Goal: Information Seeking & Learning: Check status

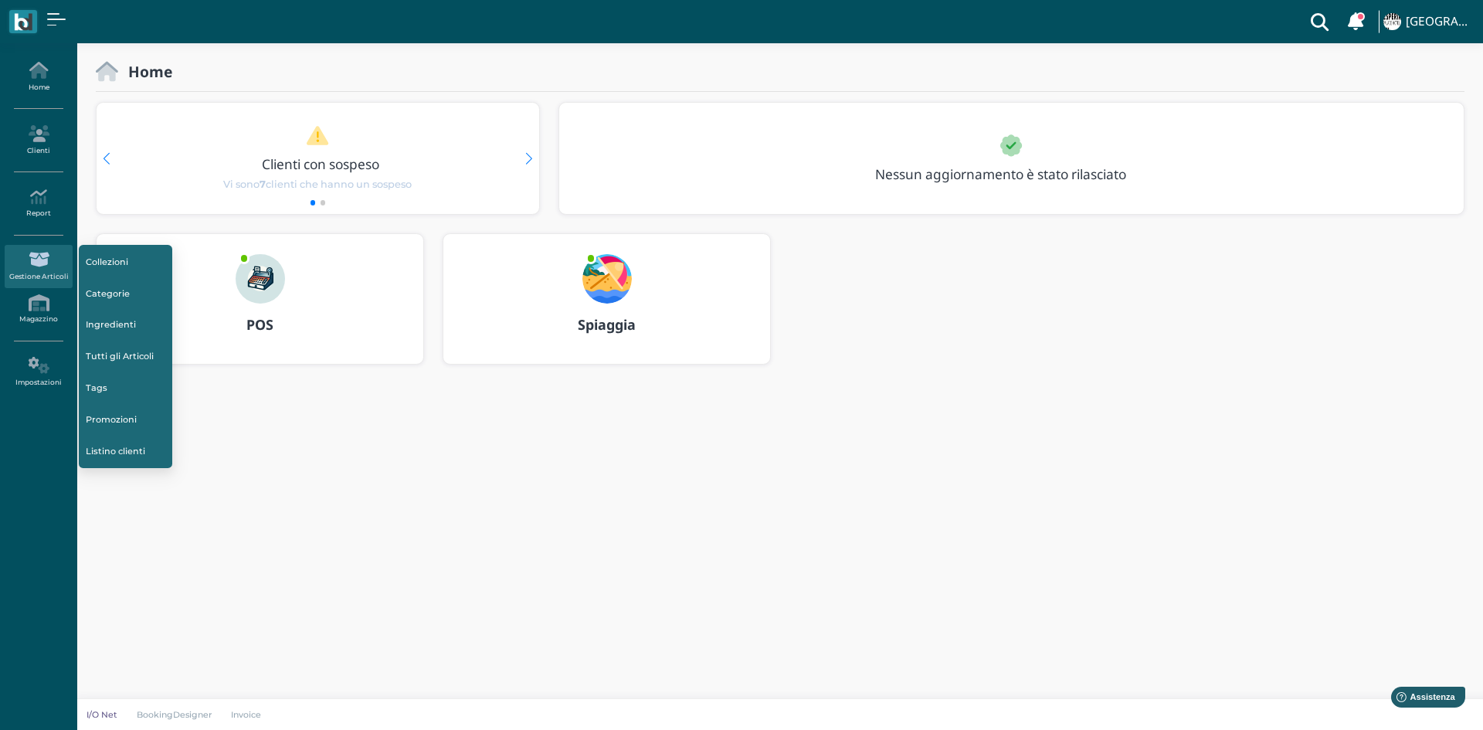
click at [30, 260] on icon at bounding box center [38, 259] width 67 height 17
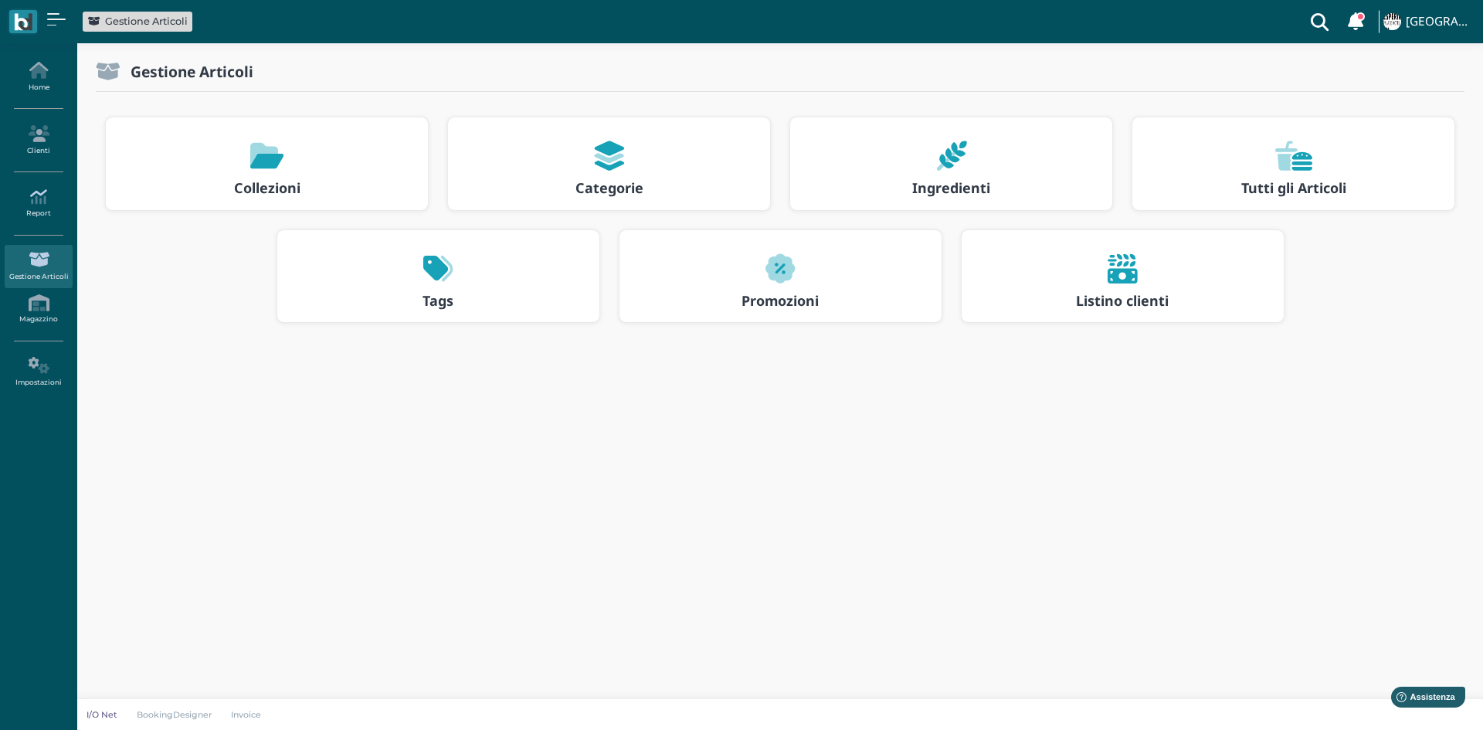
click at [46, 196] on icon at bounding box center [38, 197] width 67 height 17
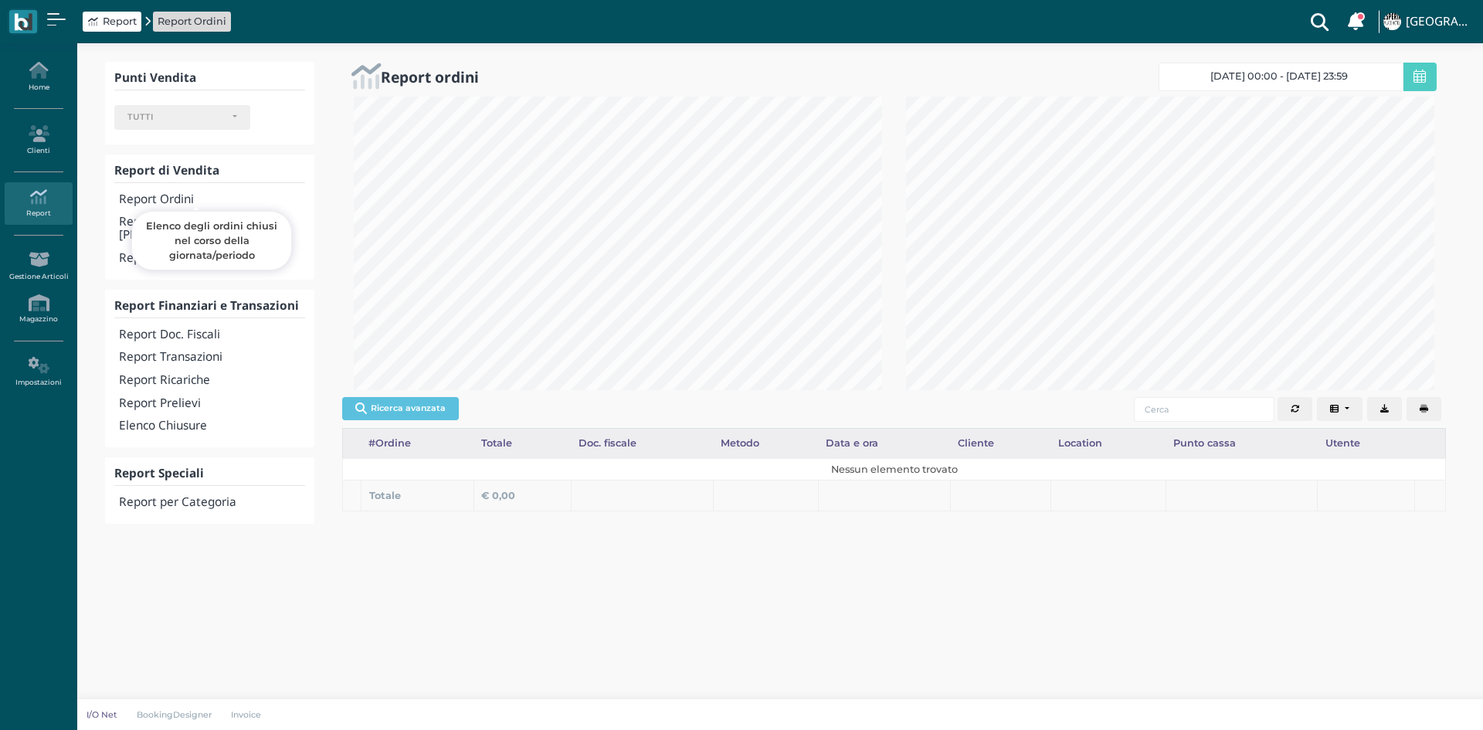
select select
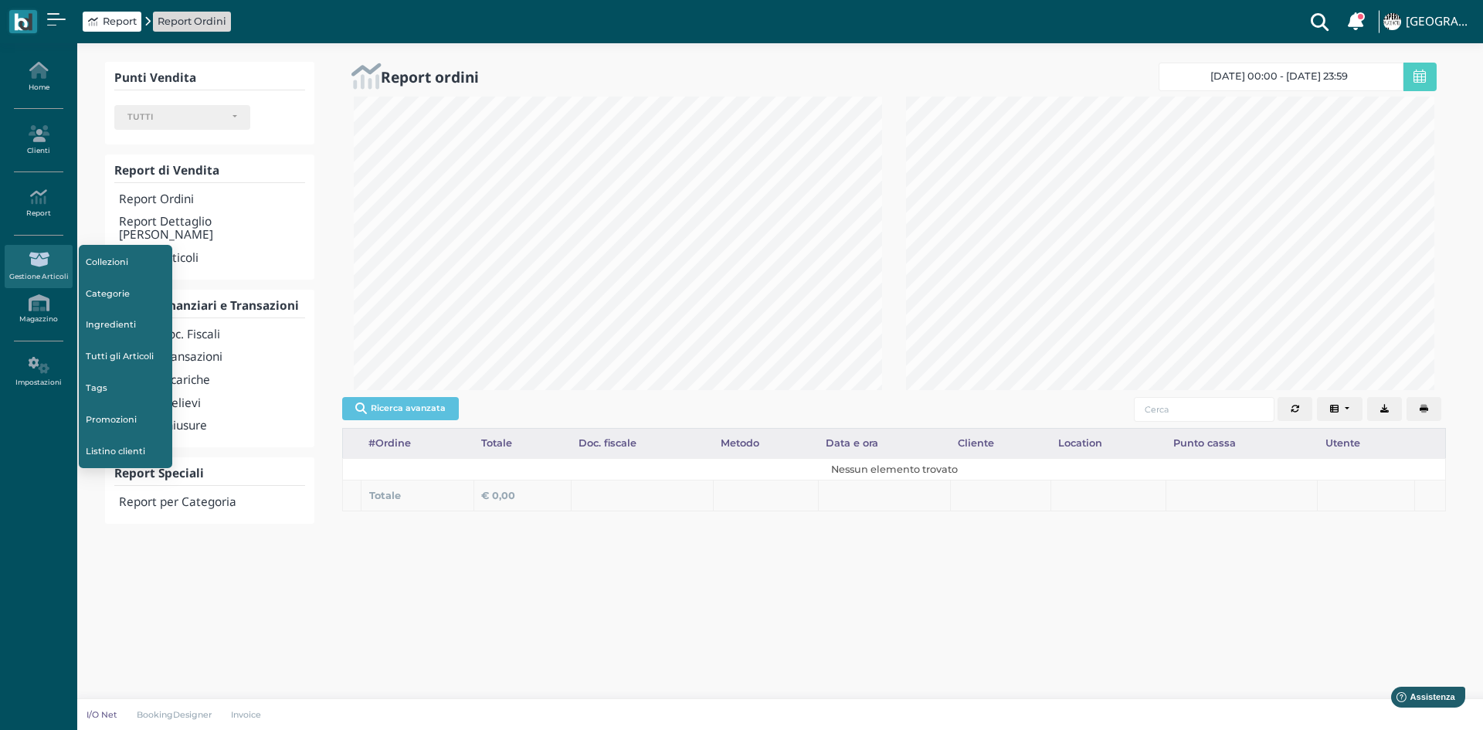
scroll to position [294, 552]
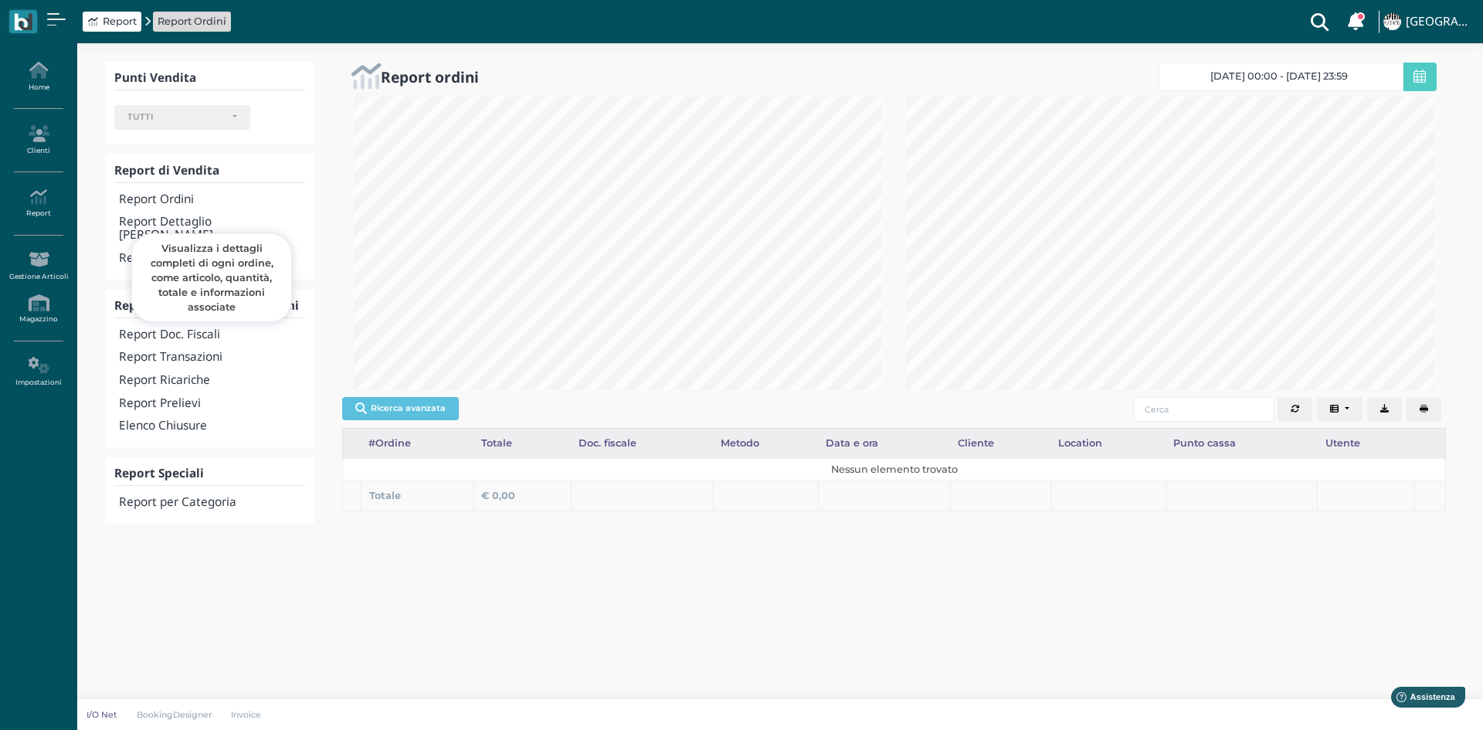
click at [182, 222] on h4 "Report Dettaglio [PERSON_NAME]" at bounding box center [212, 229] width 186 height 26
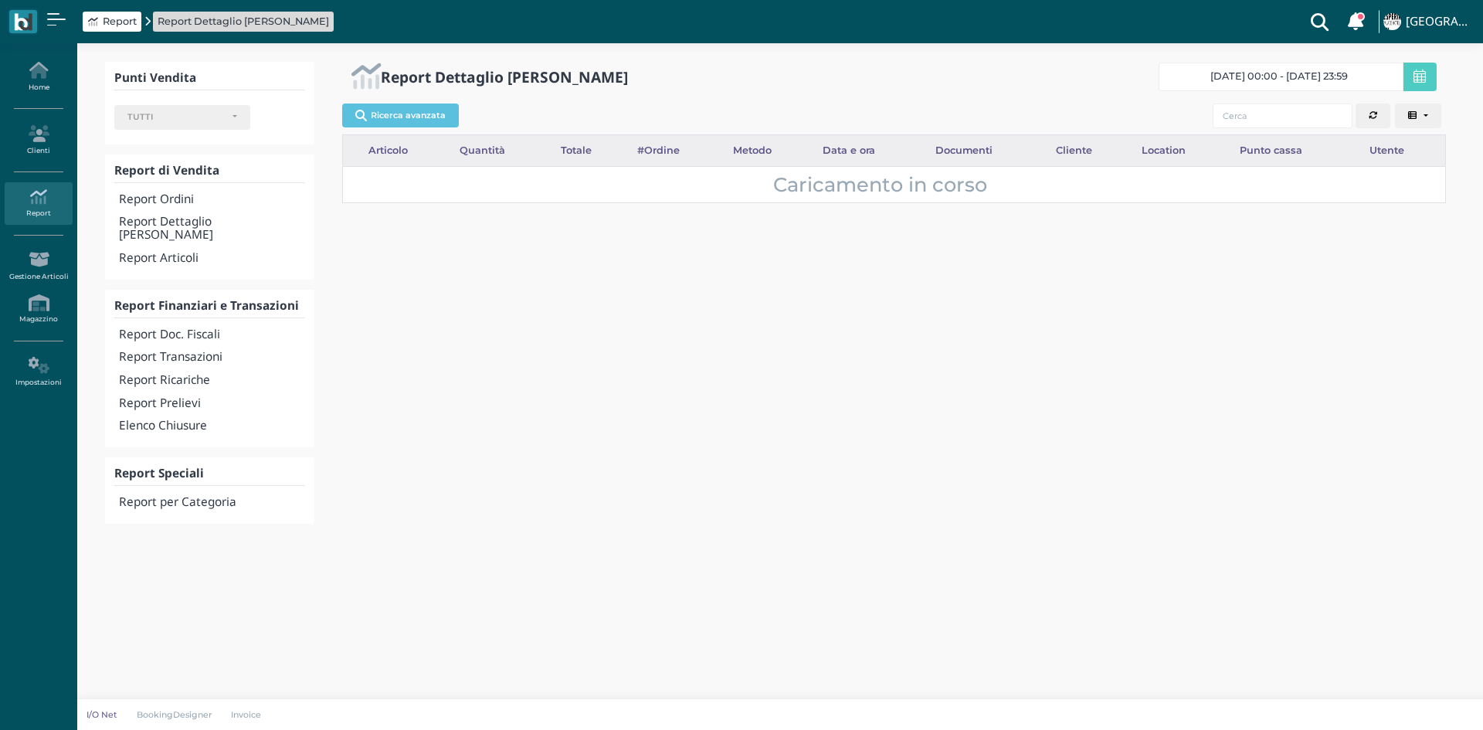
select select
click at [395, 108] on button "Ricerca avanzata" at bounding box center [400, 115] width 117 height 23
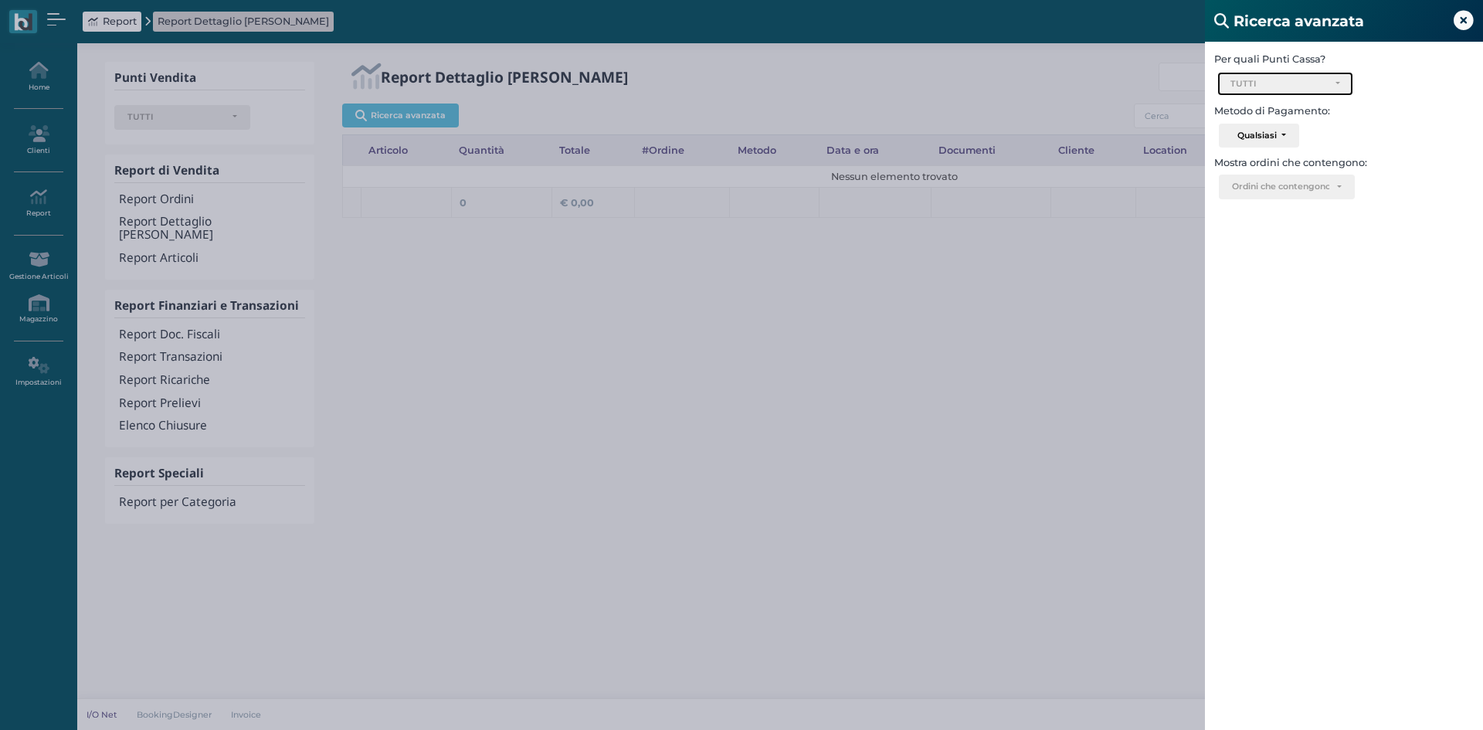
click at [1255, 87] on div "TUTTI" at bounding box center [1279, 84] width 97 height 11
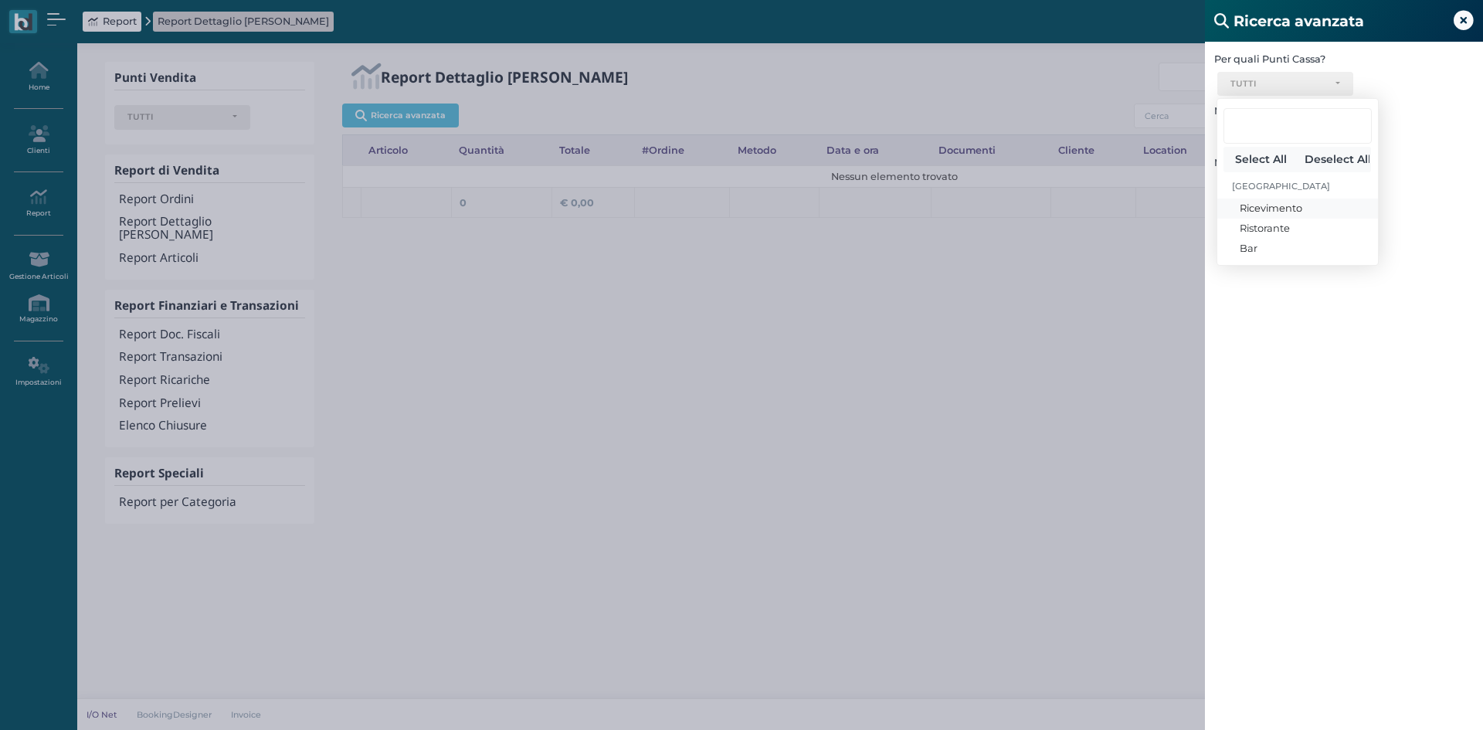
click at [1268, 209] on span "Ricevimento" at bounding box center [1271, 208] width 63 height 15
select select "337"
click at [1066, 340] on div "Ricerca avanzata Per quali Punti Cassa? Ricevimento Ristorante Bar Ricevimento …" at bounding box center [741, 365] width 1483 height 730
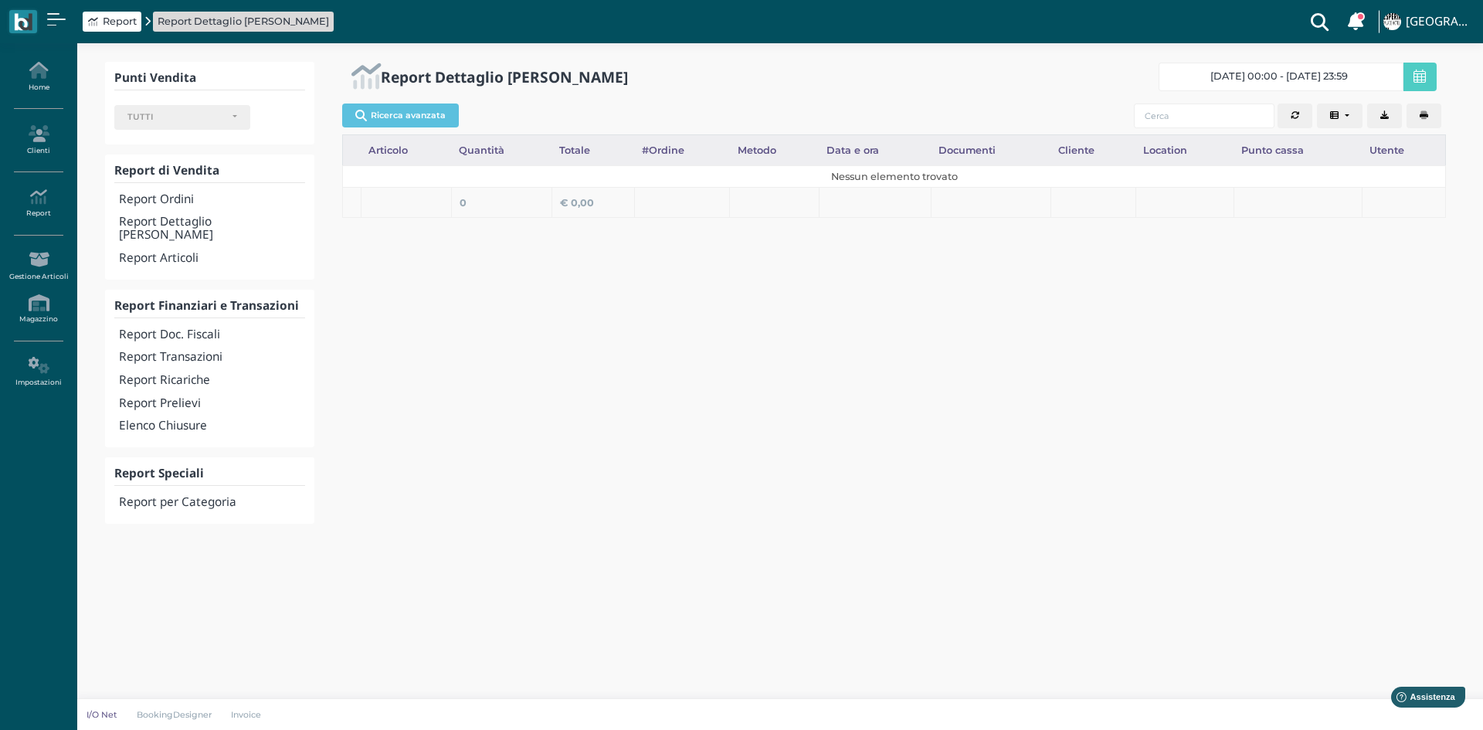
click at [1422, 70] on icon at bounding box center [1420, 77] width 12 height 14
click at [405, 110] on button "Ricerca avanzata" at bounding box center [400, 115] width 117 height 23
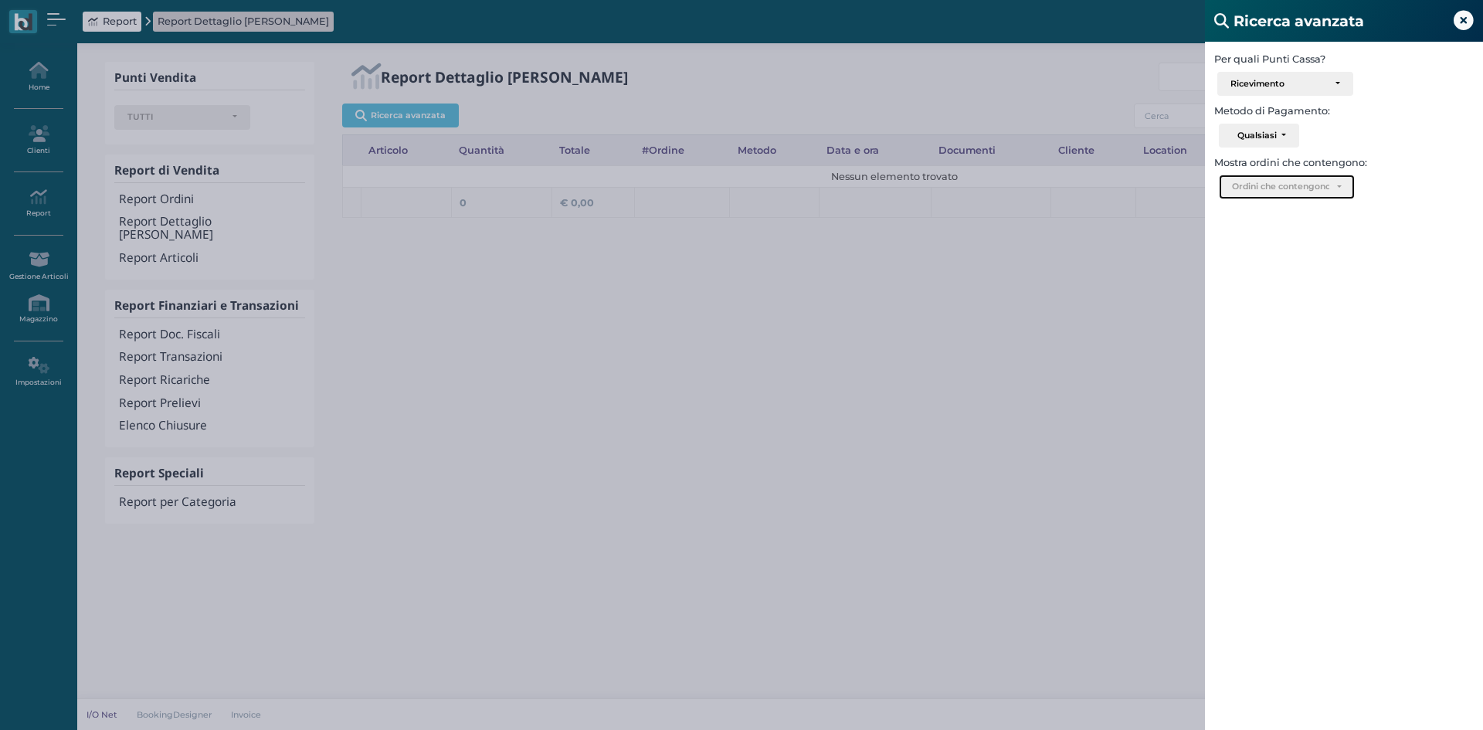
click at [1324, 192] on div "Ordini che contengono.." at bounding box center [1287, 186] width 134 height 23
click at [1281, 131] on button "Qualsiasi" at bounding box center [1259, 136] width 80 height 25
click at [1281, 169] on link "Qualsiasi" at bounding box center [1293, 166] width 146 height 18
drag, startPoint x: 1365, startPoint y: 389, endPoint x: 1172, endPoint y: 185, distance: 280.4
click at [1346, 367] on div "Per quali Punti Cassa? Ricevimento Ristorante Bar Ricevimento Select All Desele…" at bounding box center [1344, 407] width 278 height 730
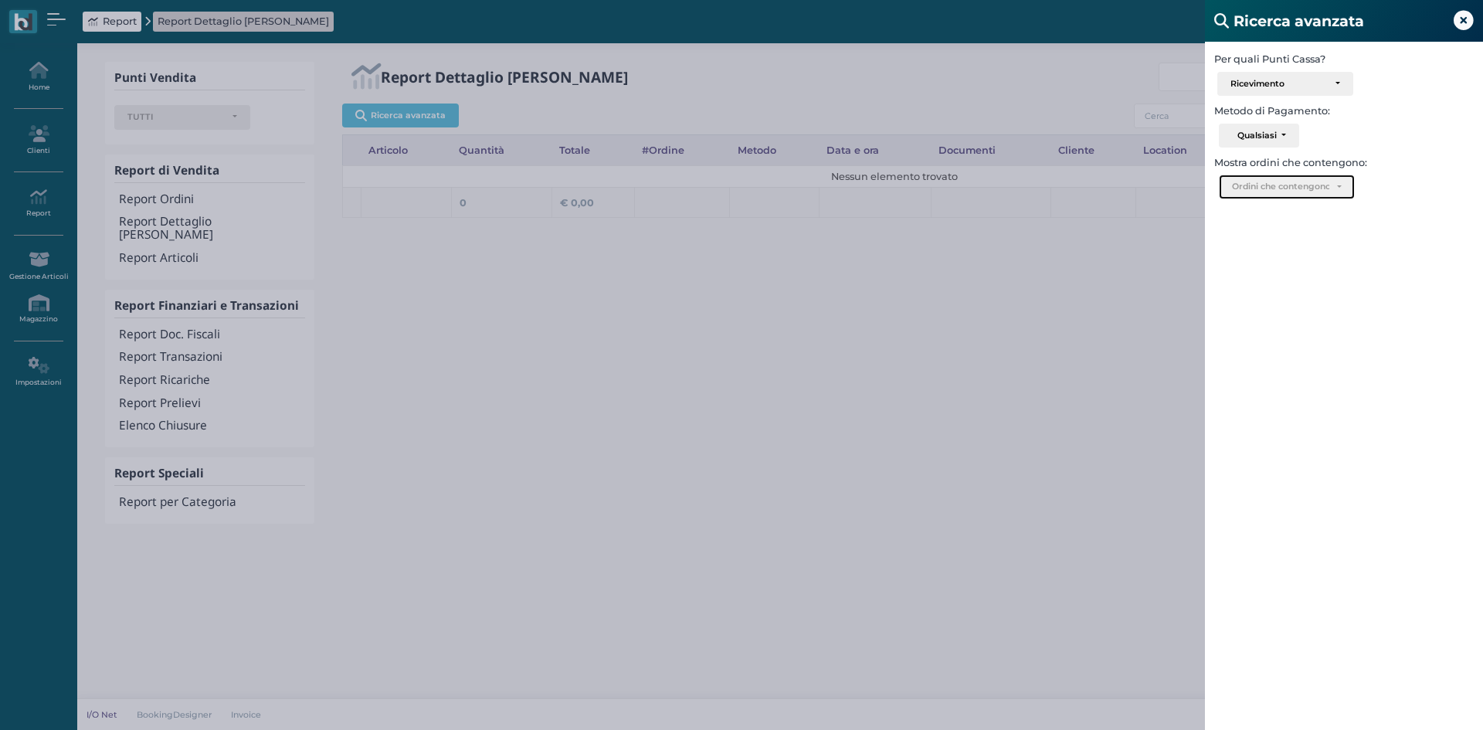
click at [1328, 188] on div "Ordini che contengono.." at bounding box center [1280, 187] width 97 height 11
drag, startPoint x: 889, startPoint y: 295, endPoint x: 1096, endPoint y: 202, distance: 227.2
click at [899, 289] on div "Ricerca avanzata Per quali Punti Cassa? Ricevimento Ristorante Bar Ricevimento …" at bounding box center [741, 365] width 1483 height 730
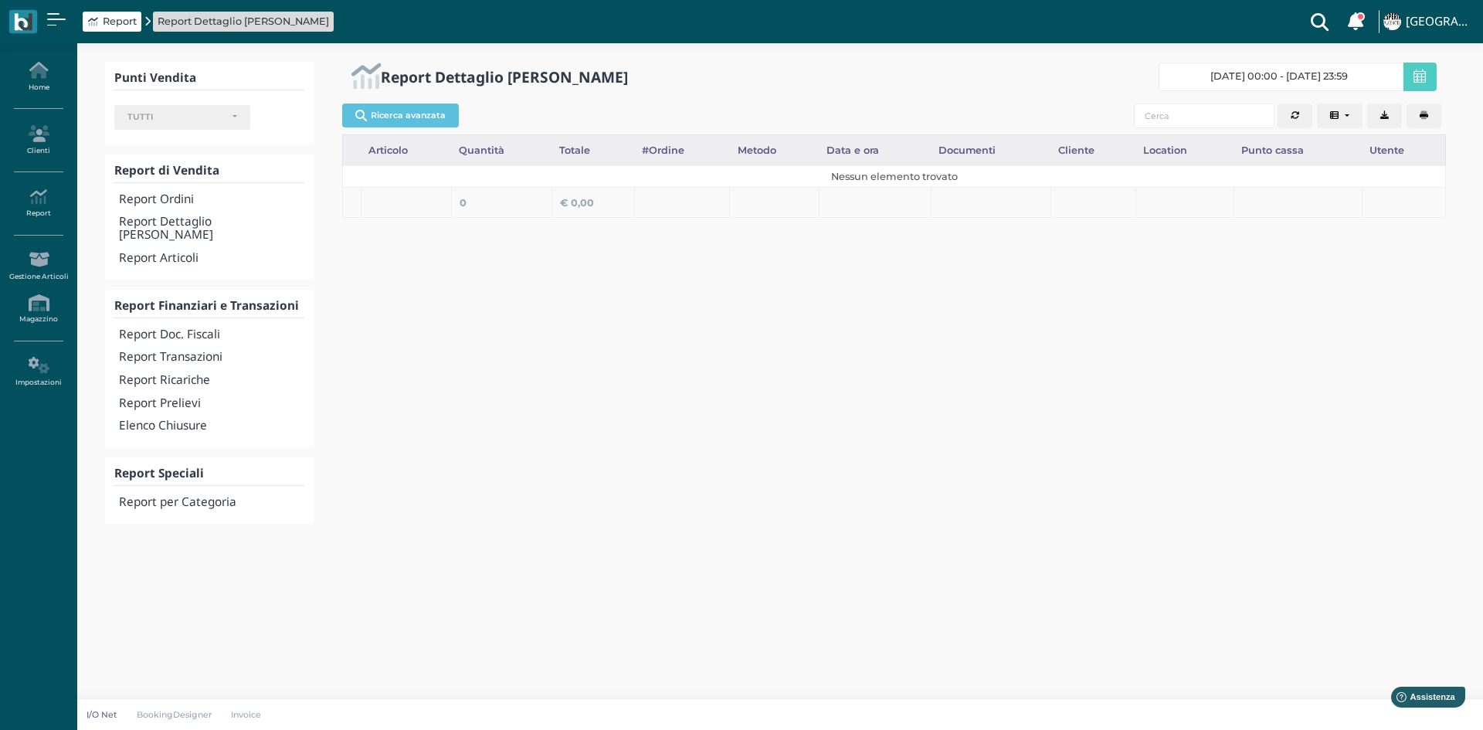
click at [175, 496] on h4 "Report per Categoria" at bounding box center [212, 502] width 186 height 13
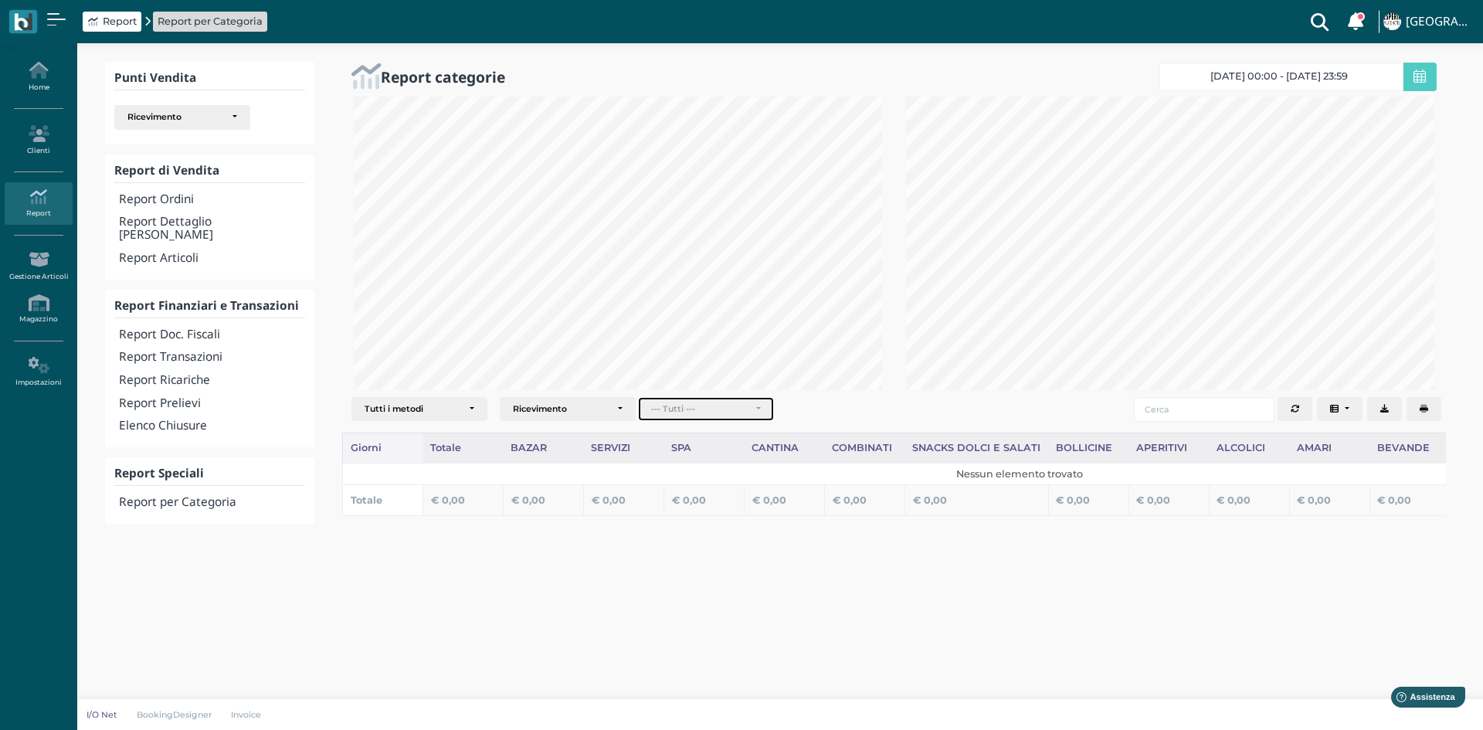
click at [751, 404] on div "--- Tutti ---" at bounding box center [706, 409] width 110 height 11
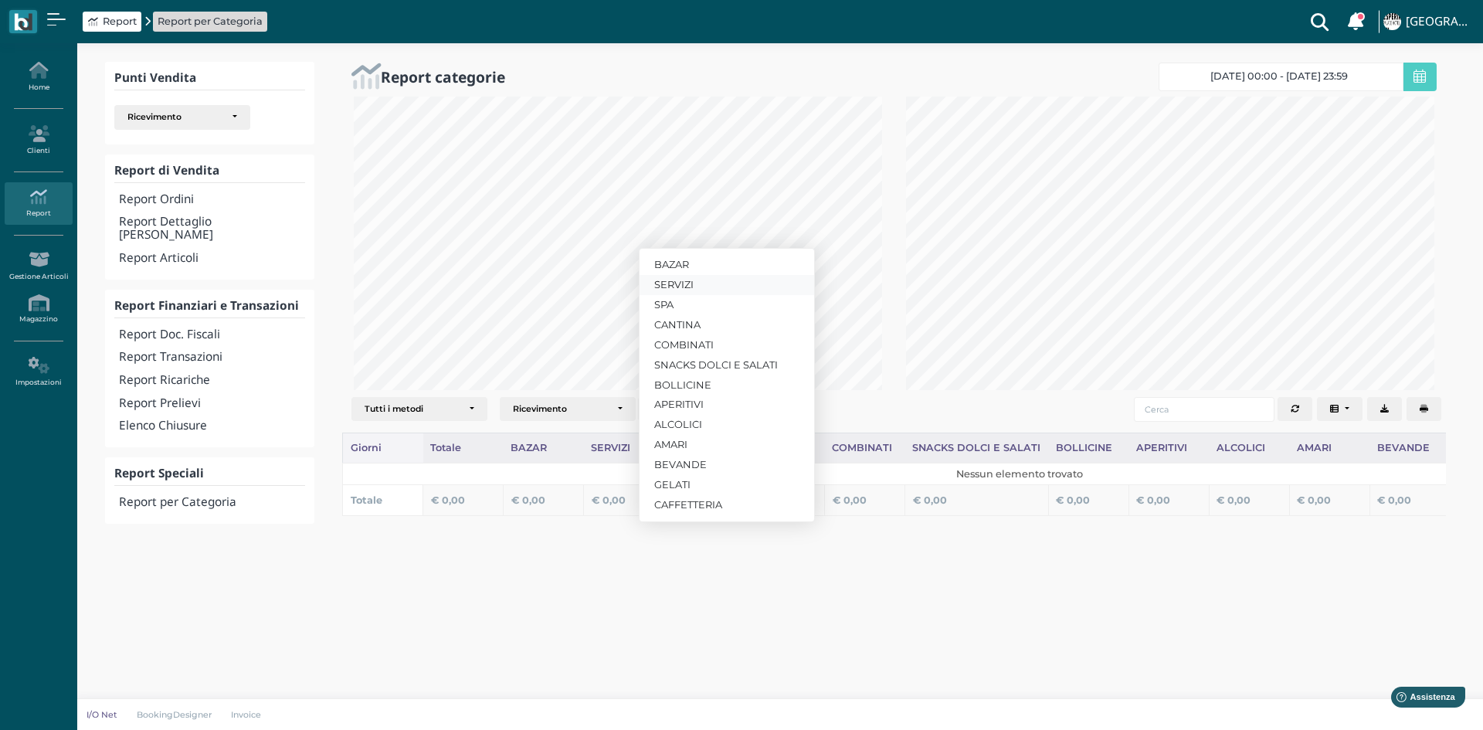
click at [683, 283] on span "SERVIZI" at bounding box center [673, 284] width 39 height 15
select select "1724"
select select "337"
select select "1724"
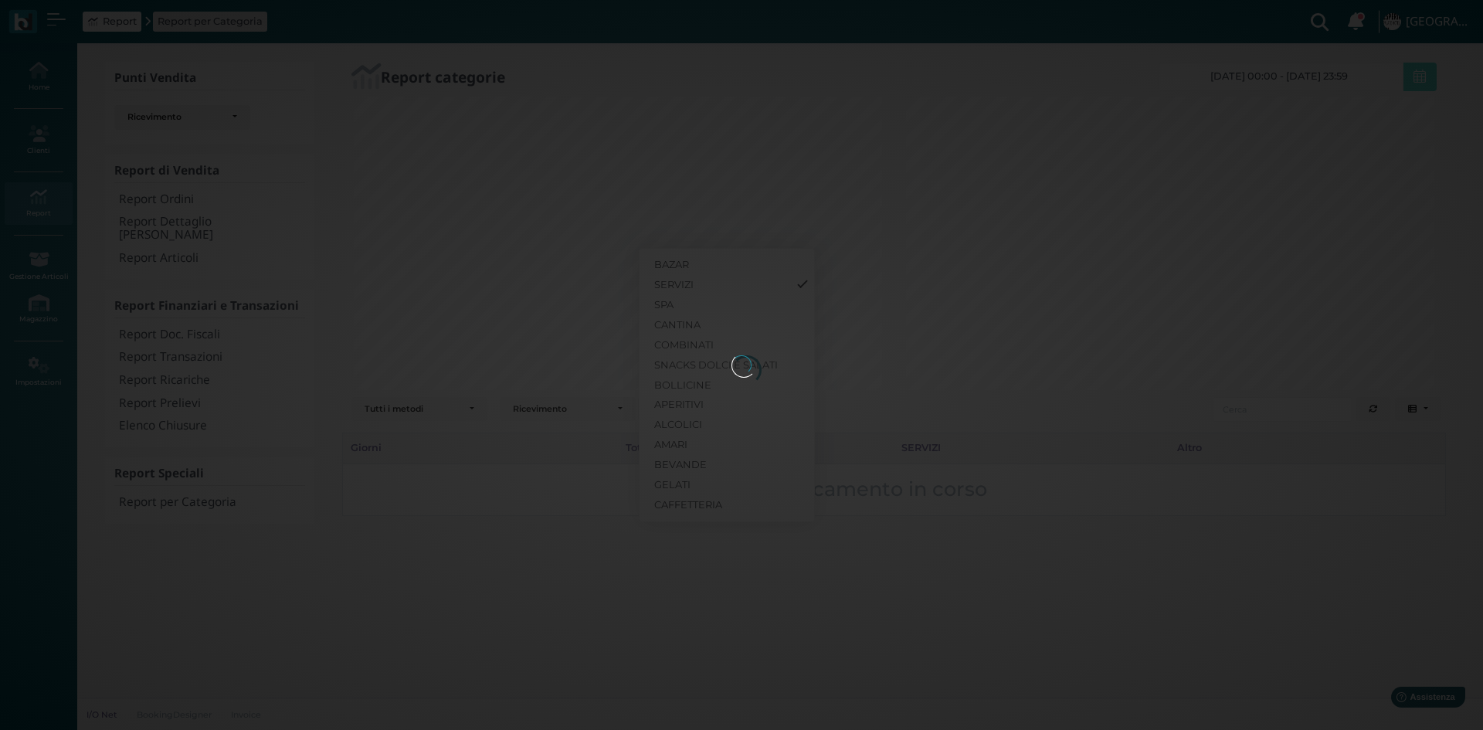
scroll to position [294, 552]
select select "1724"
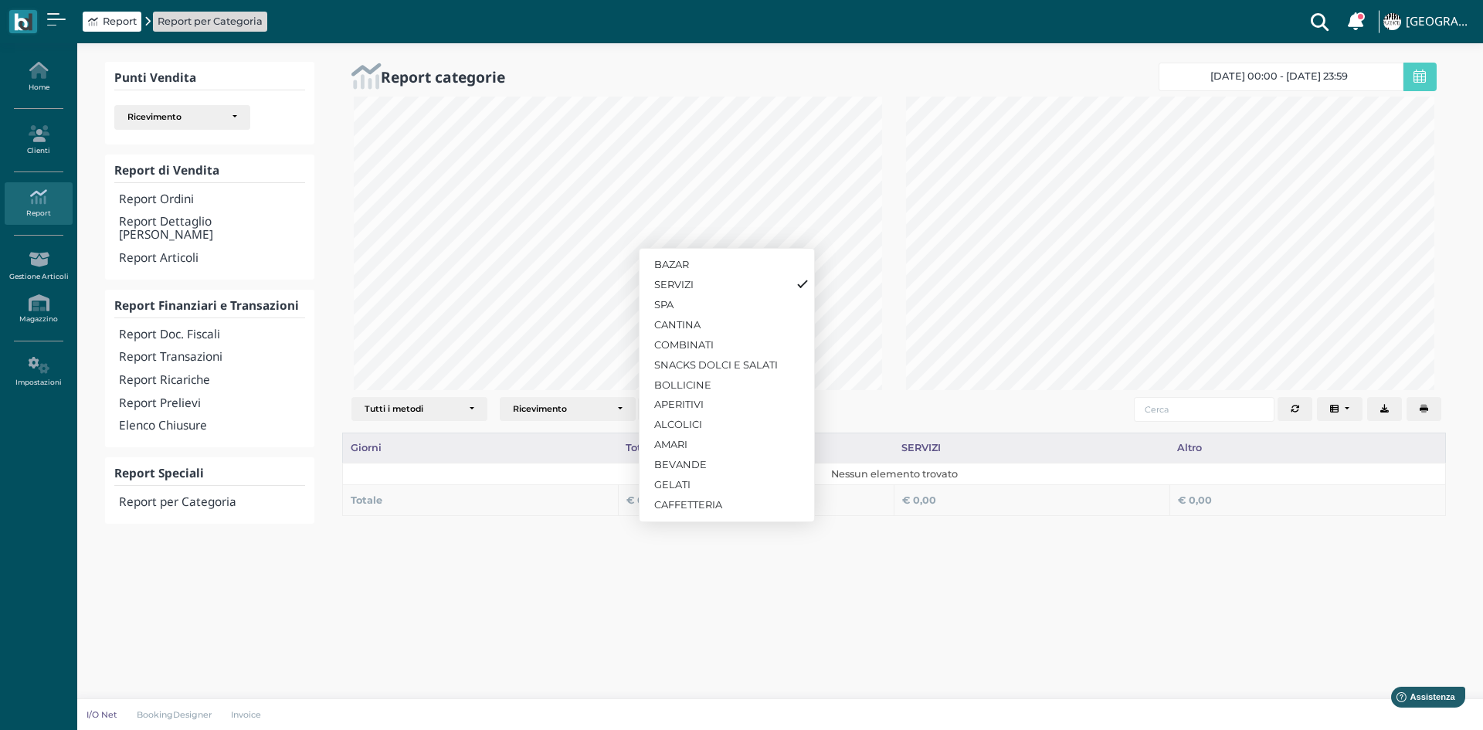
drag, startPoint x: 505, startPoint y: 528, endPoint x: 349, endPoint y: 483, distance: 161.6
click at [505, 527] on div "Punti Vendita Ricevimento Ristorante Bar Ricevimento Select All Deselect All Es…" at bounding box center [780, 308] width 1406 height 531
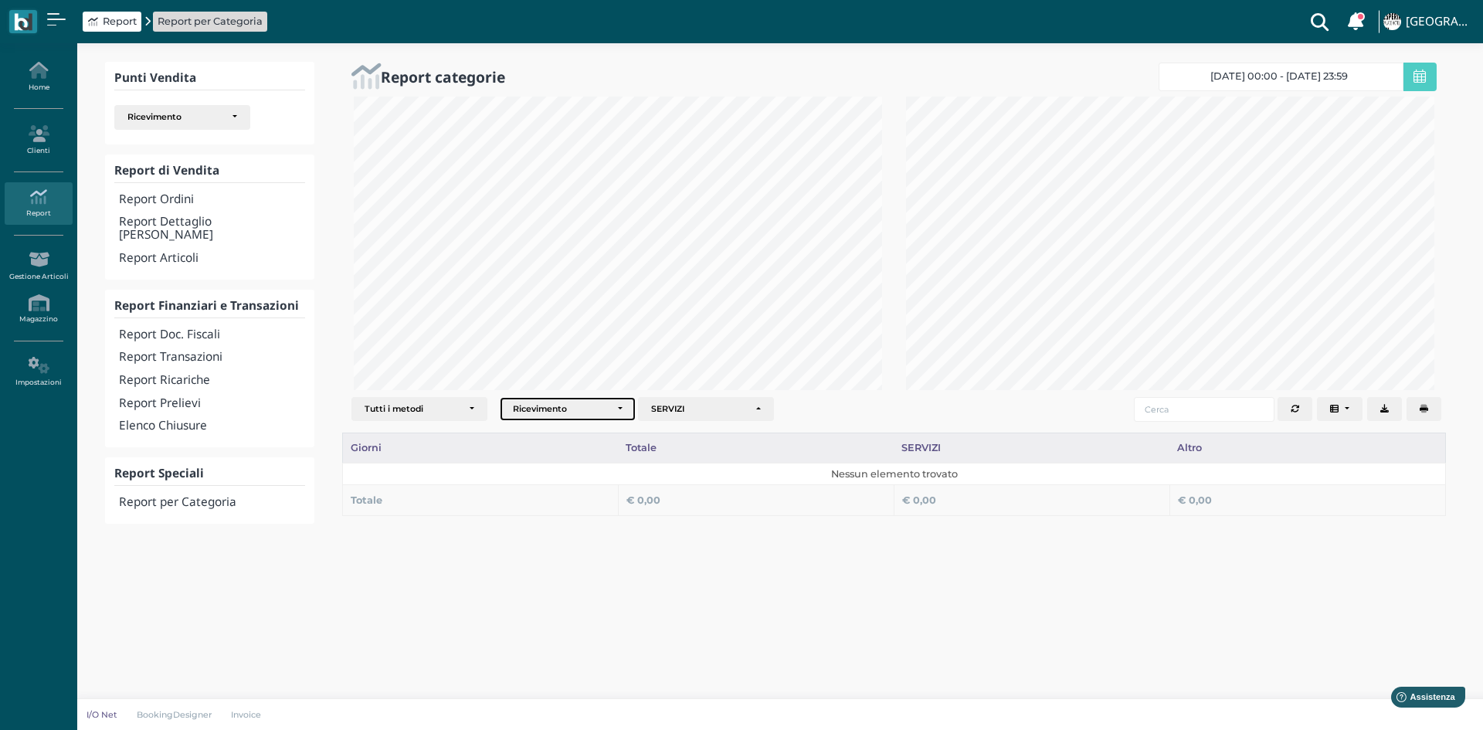
click at [602, 409] on div "Ricevimento" at bounding box center [561, 409] width 97 height 11
click at [598, 437] on link "Ricevimento" at bounding box center [568, 436] width 134 height 20
select select
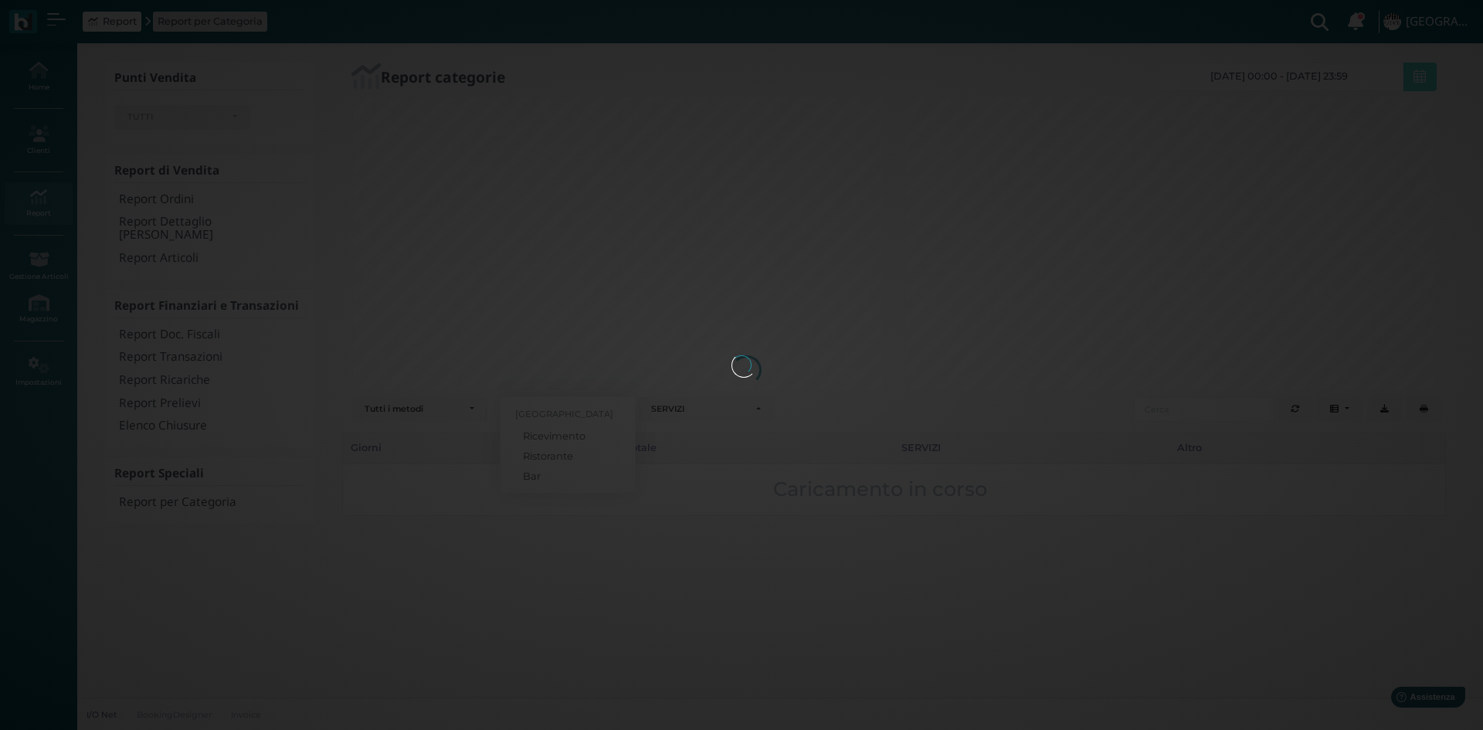
select select
select select "1724"
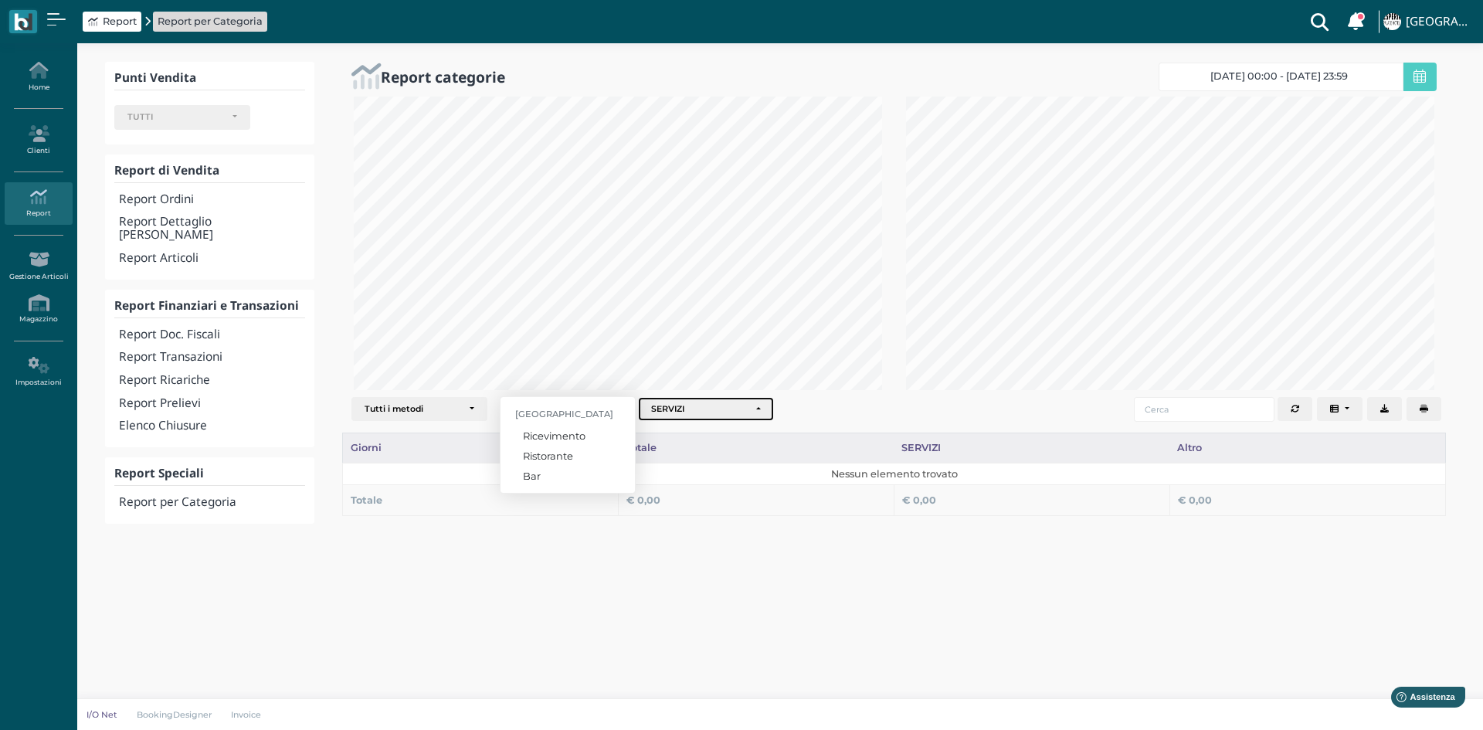
click at [728, 414] on div "SERVIZI" at bounding box center [699, 409] width 97 height 11
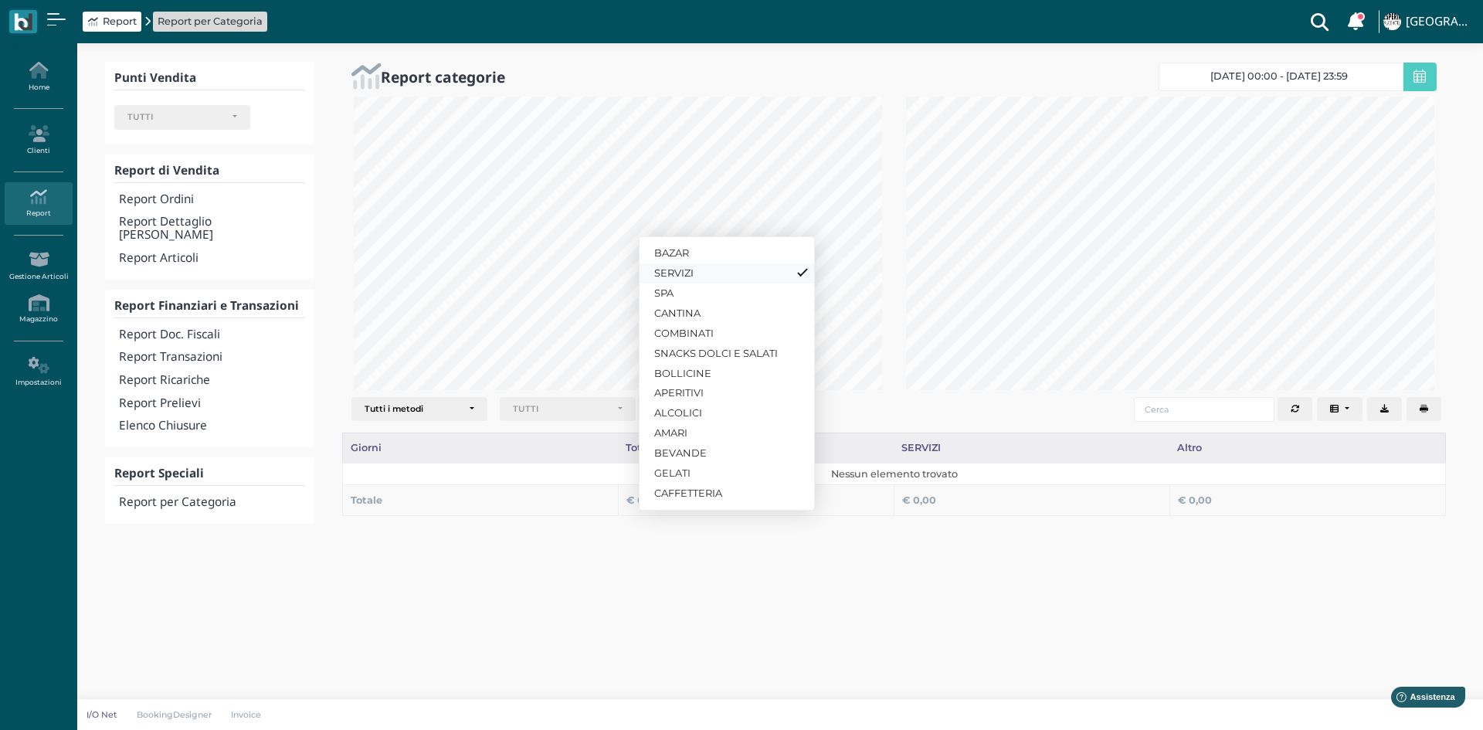
click at [681, 274] on span "SERVIZI" at bounding box center [673, 273] width 39 height 15
select select
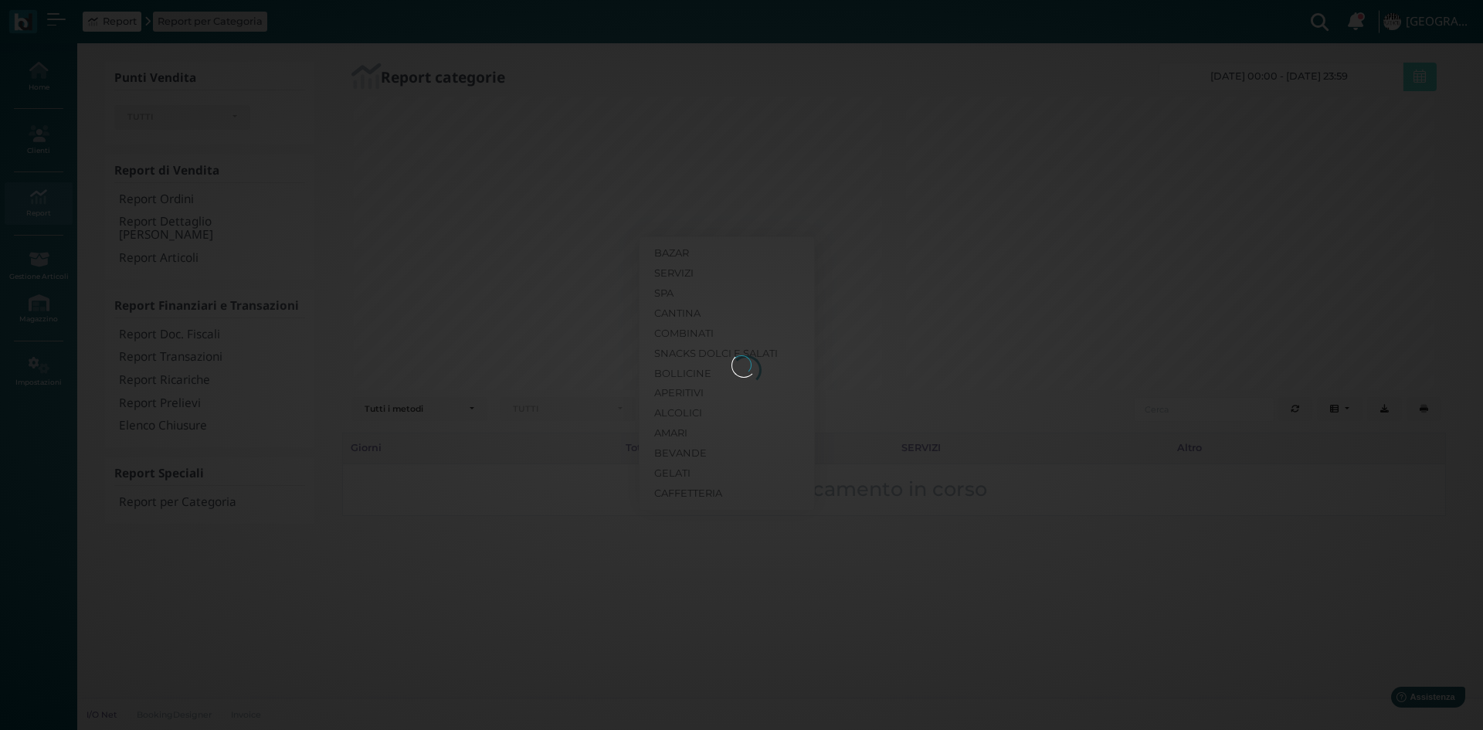
select select
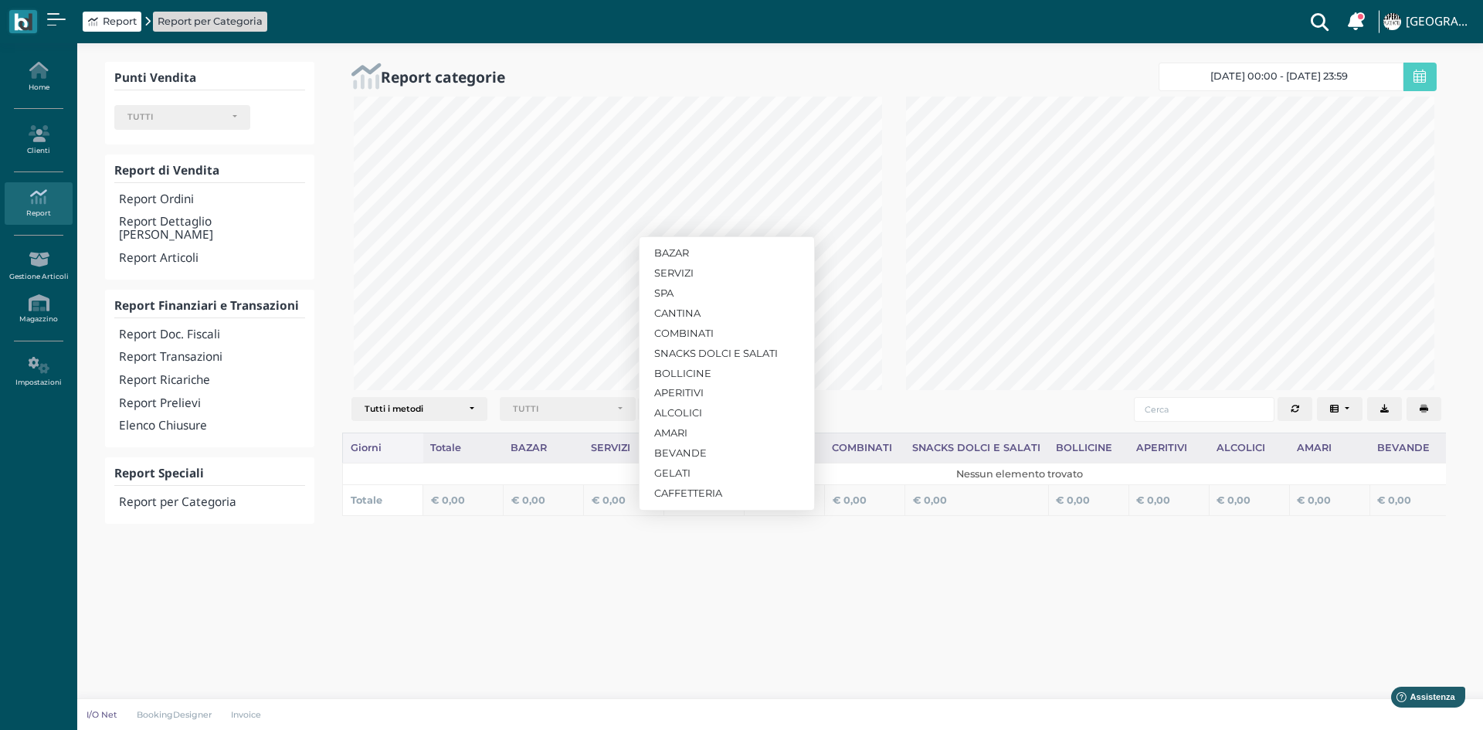
scroll to position [0, 307]
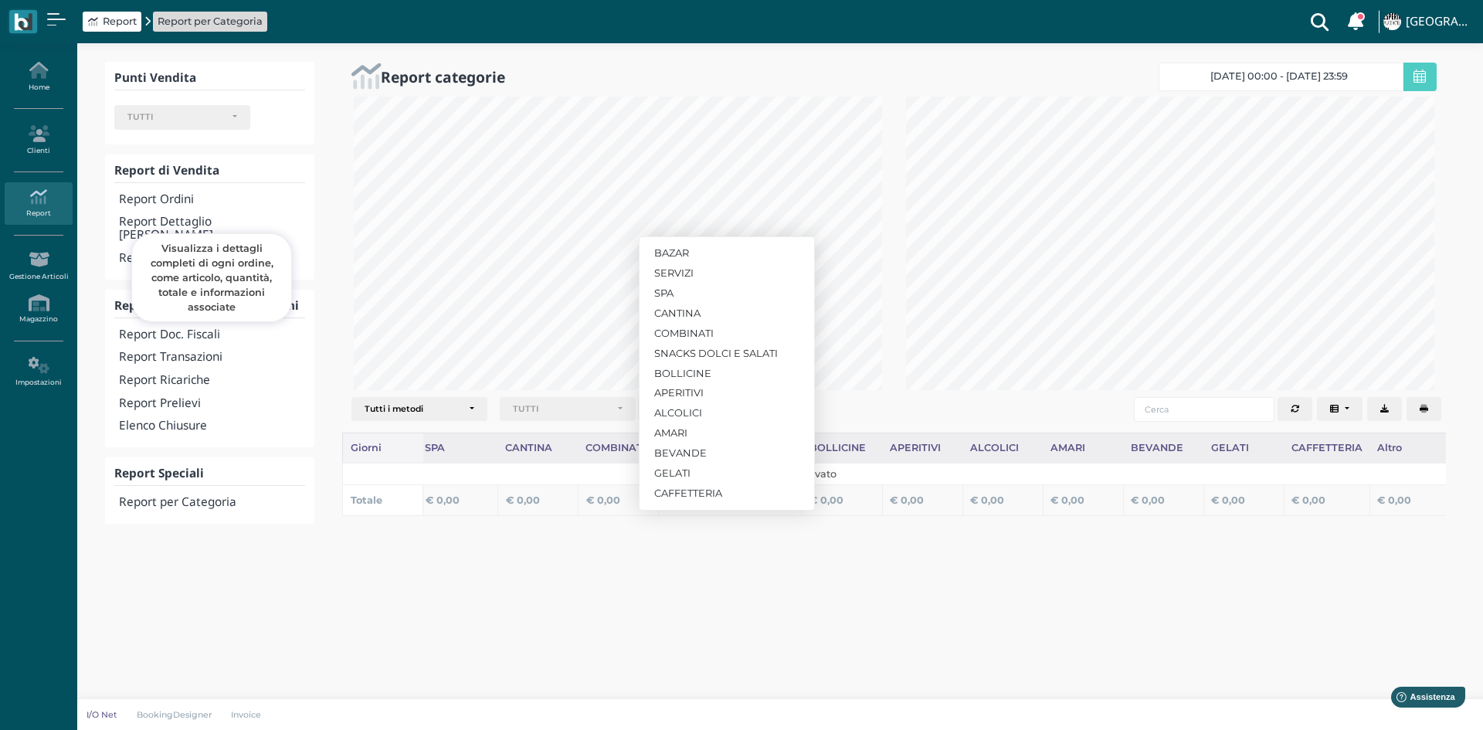
click at [169, 225] on h4 "Report Dettaglio [PERSON_NAME]" at bounding box center [212, 229] width 186 height 26
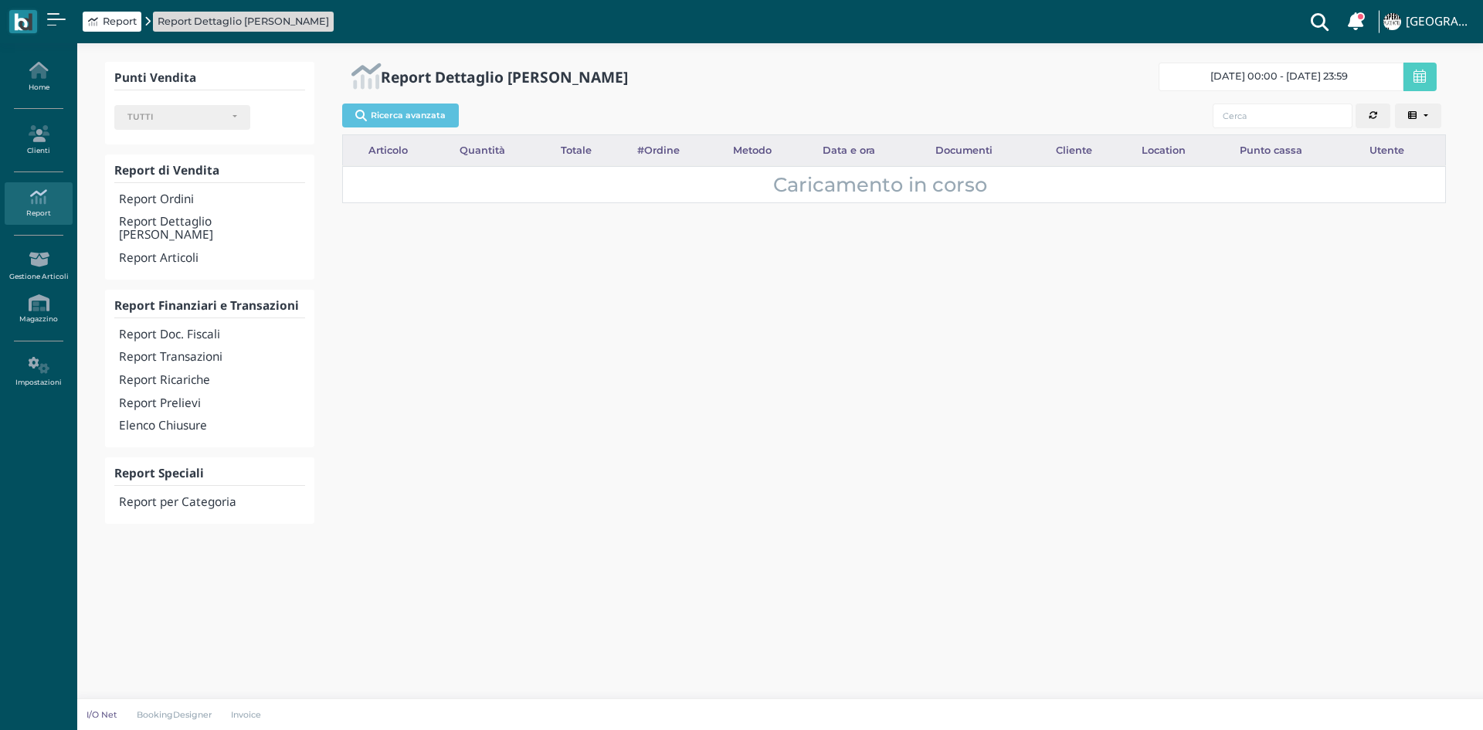
select select
click at [423, 110] on button "Ricerca avanzata" at bounding box center [400, 115] width 117 height 23
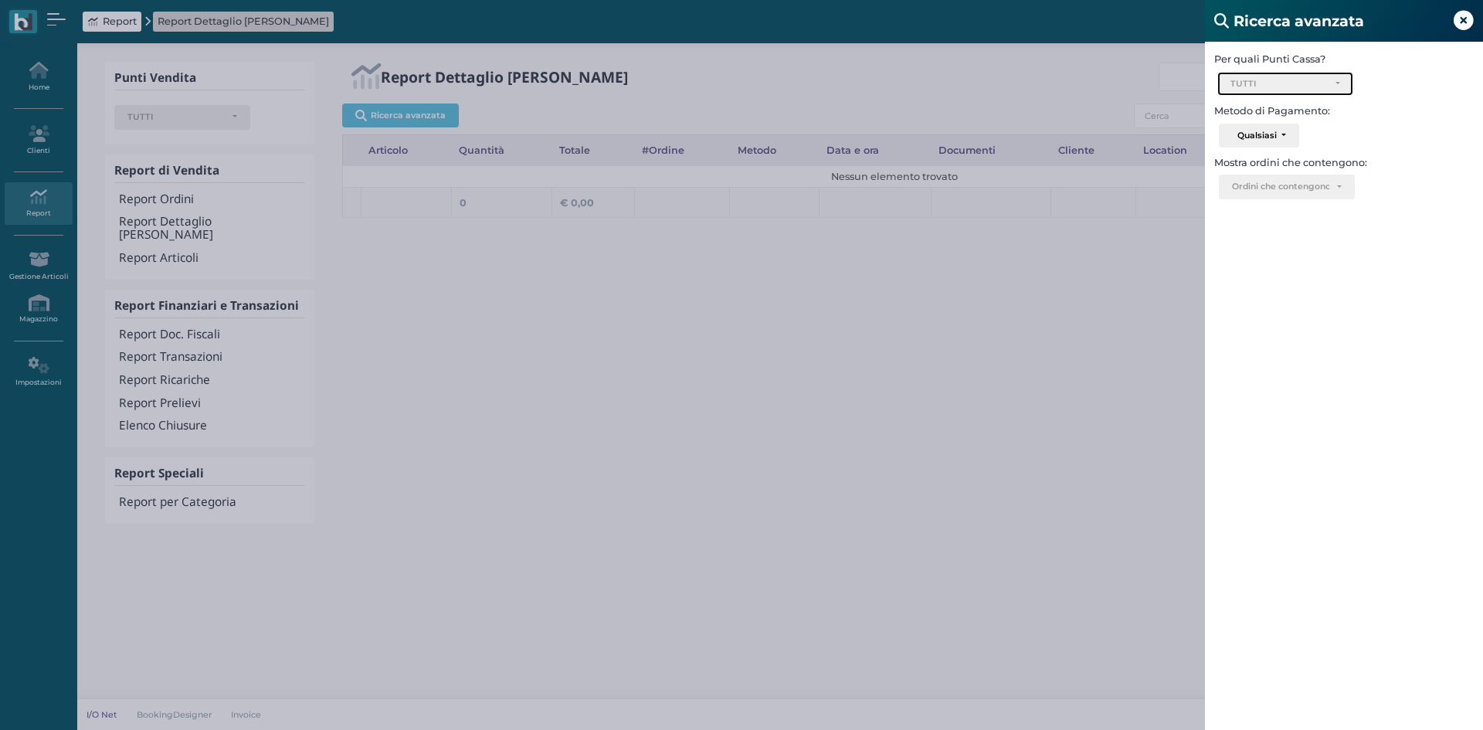
click at [1287, 84] on div "TUTTI" at bounding box center [1279, 84] width 97 height 11
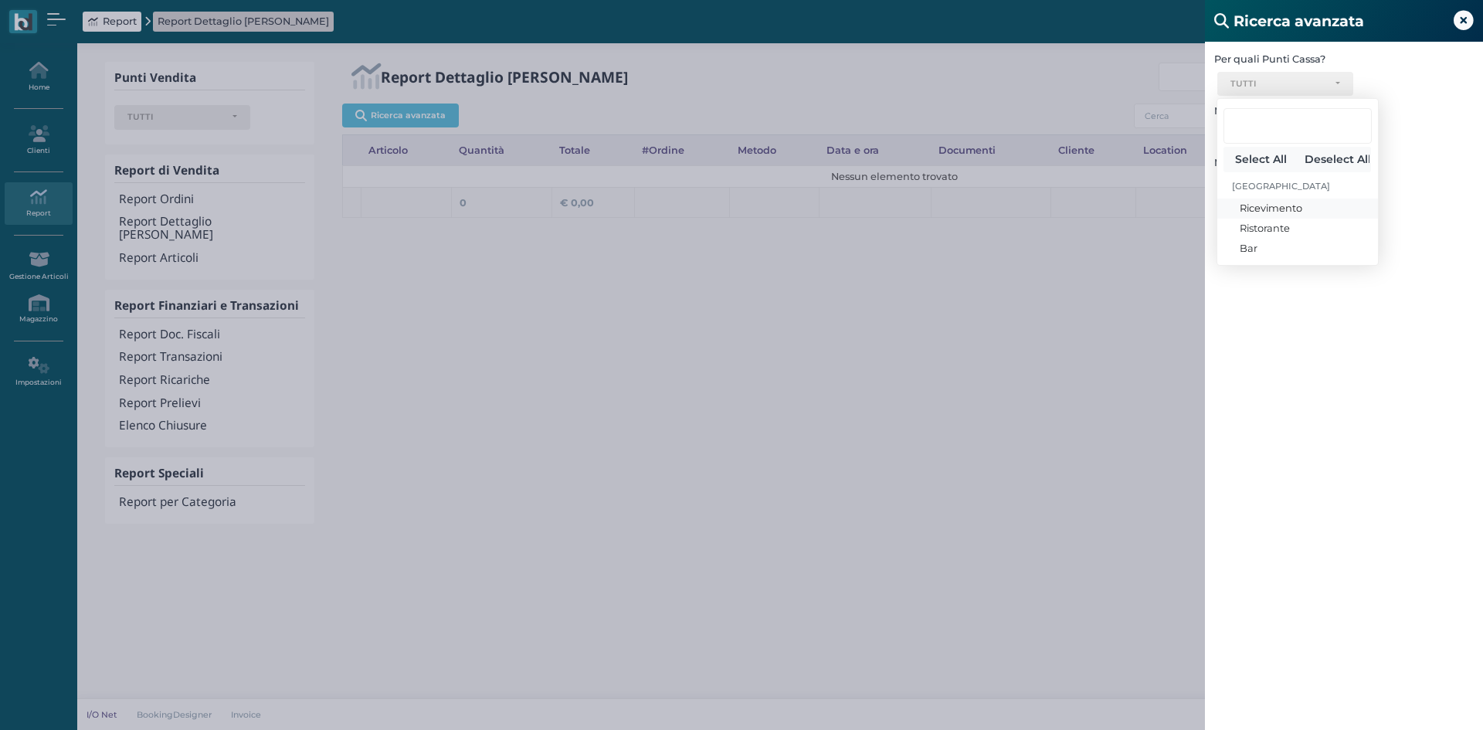
click at [1252, 206] on span "Ricevimento" at bounding box center [1271, 208] width 63 height 15
select select "337"
click at [991, 359] on div "Ricerca avanzata Per quali Punti Cassa? Ricevimento Ristorante Bar Ricevimento …" at bounding box center [741, 365] width 1483 height 730
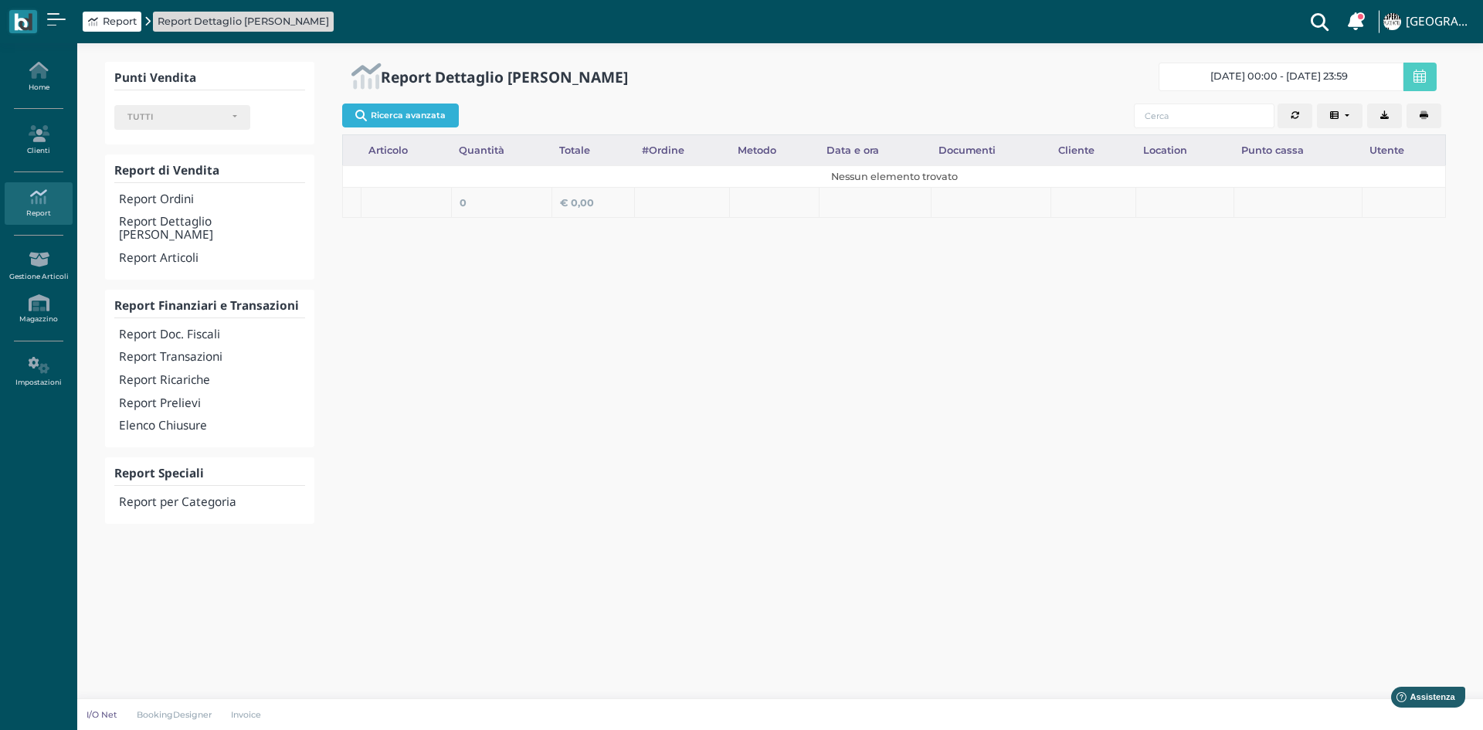
click at [440, 111] on button "Ricerca avanzata" at bounding box center [400, 115] width 117 height 23
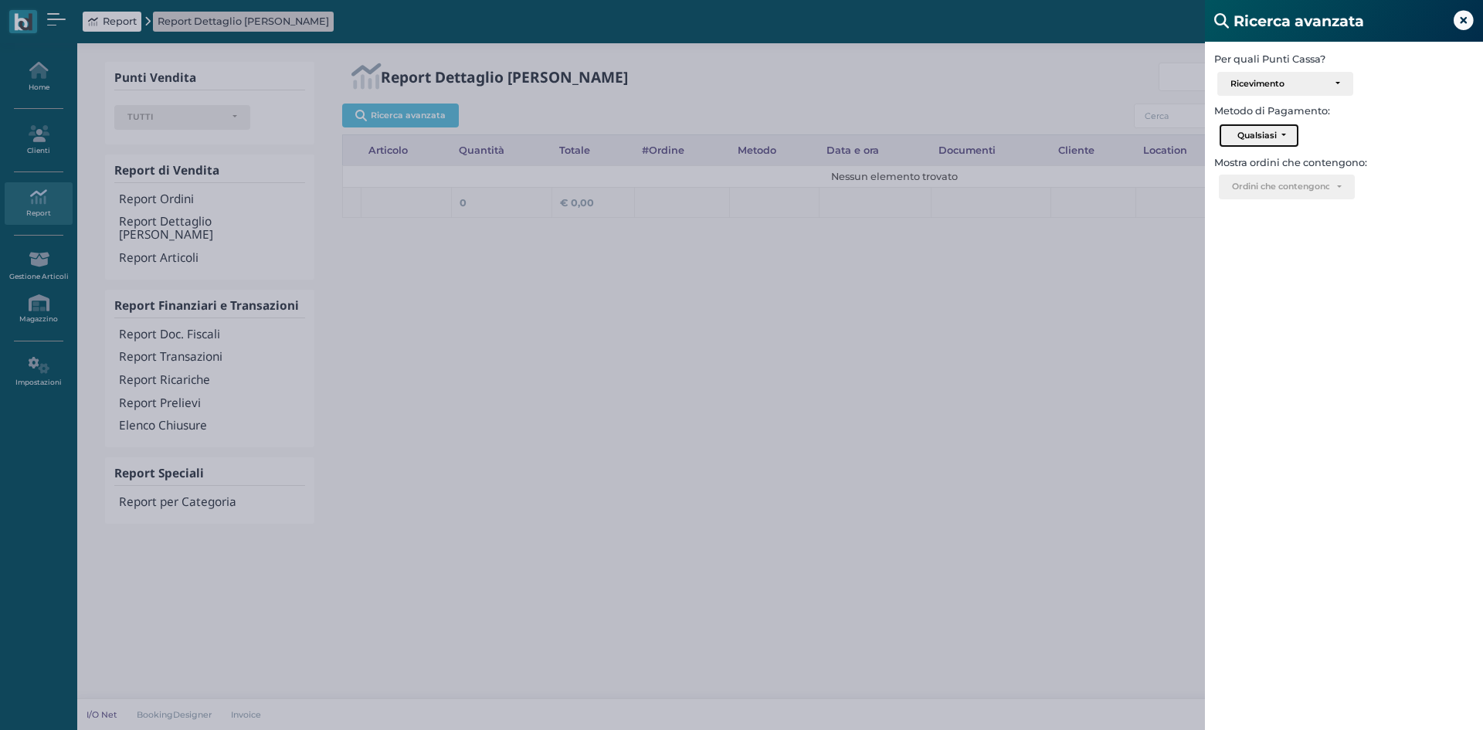
click at [1269, 130] on div "Qualsiasi" at bounding box center [1257, 135] width 39 height 11
click at [1292, 184] on div "Ordini che contengono.." at bounding box center [1280, 187] width 97 height 11
click at [1255, 235] on input "Search" at bounding box center [1287, 229] width 122 height 36
click at [1311, 233] on input "Search" at bounding box center [1287, 229] width 122 height 36
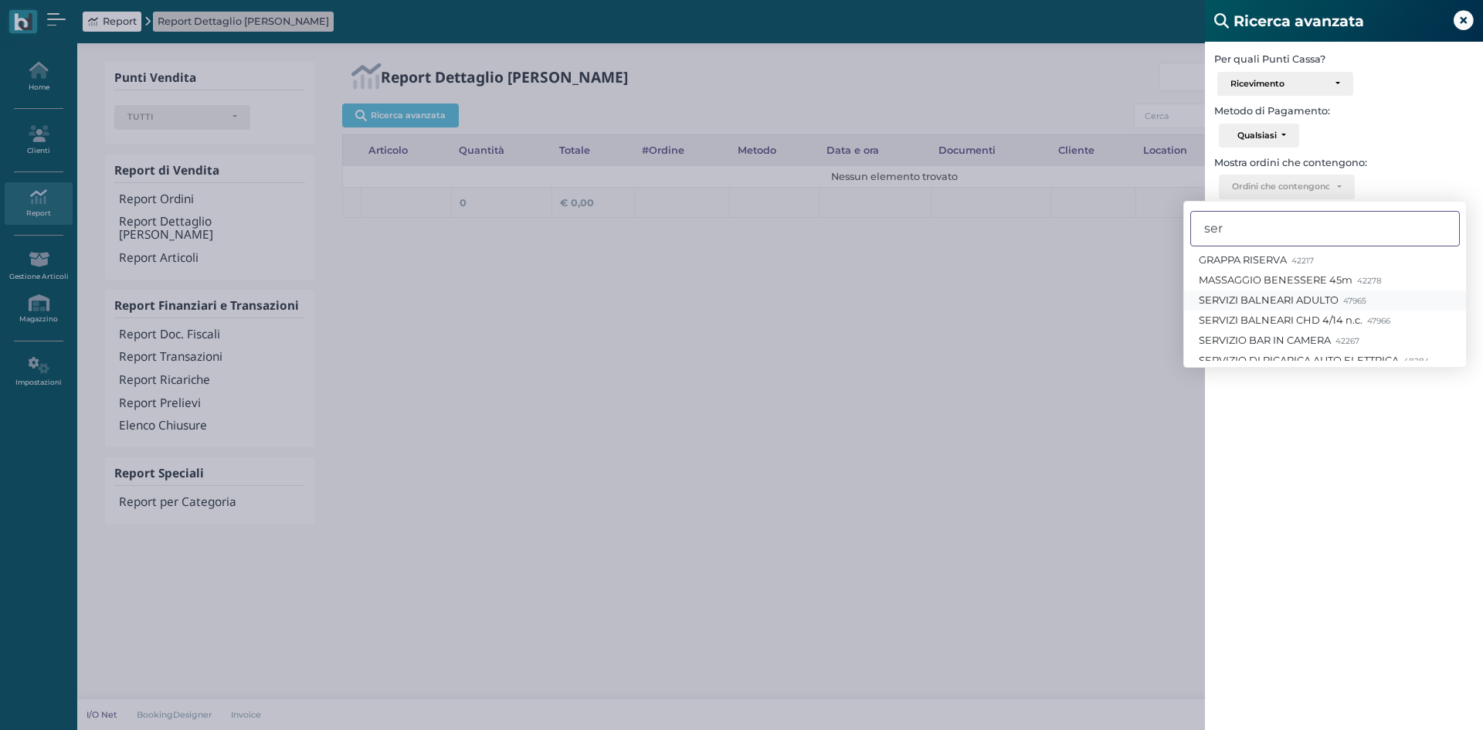
scroll to position [32, 0]
type input "ser"
select select "337"
drag, startPoint x: 1299, startPoint y: 557, endPoint x: 1295, endPoint y: 550, distance: 8.0
click at [1298, 557] on div "Per quali Punti Cassa? Ricevimento Ristorante Bar Ricevimento Select All Desele…" at bounding box center [1344, 407] width 278 height 730
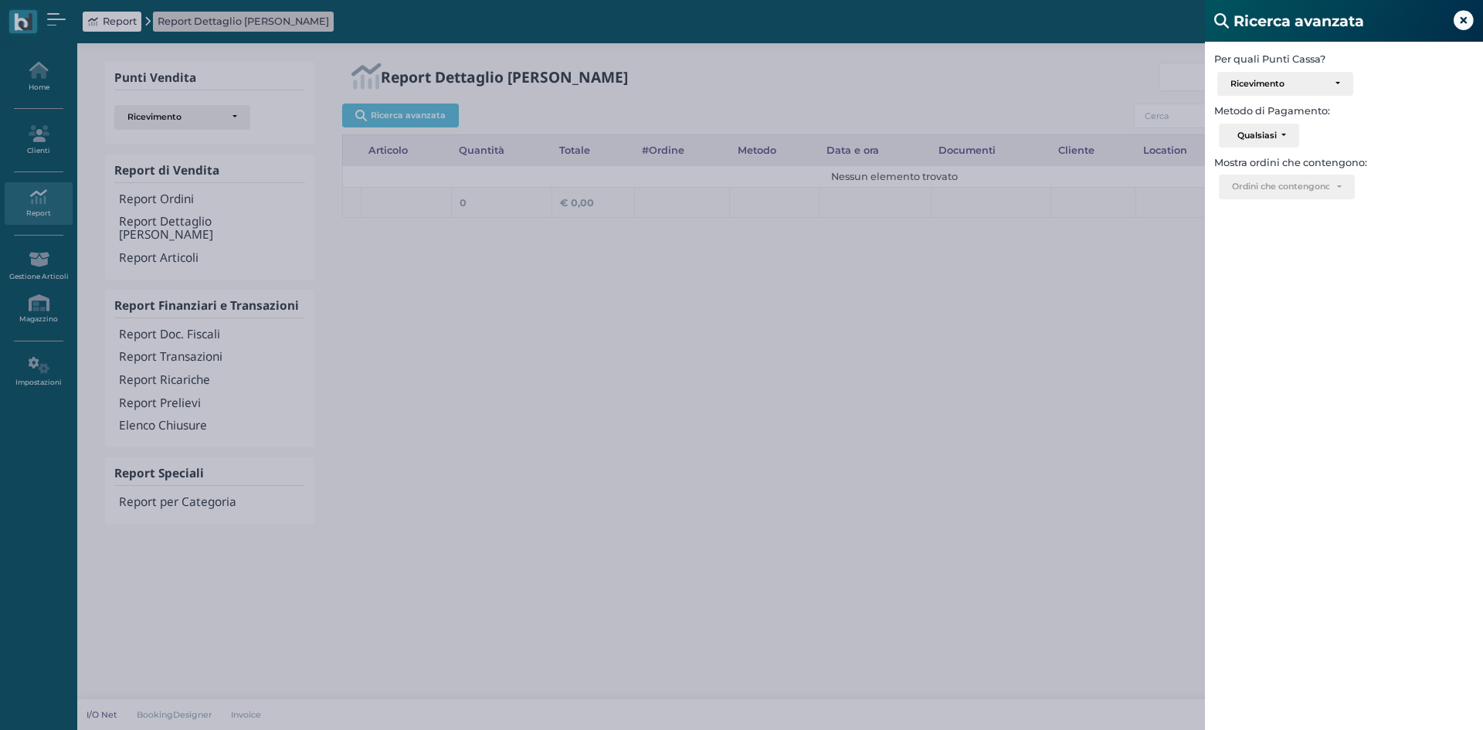
click at [1464, 24] on icon at bounding box center [1464, 21] width 20 height 20
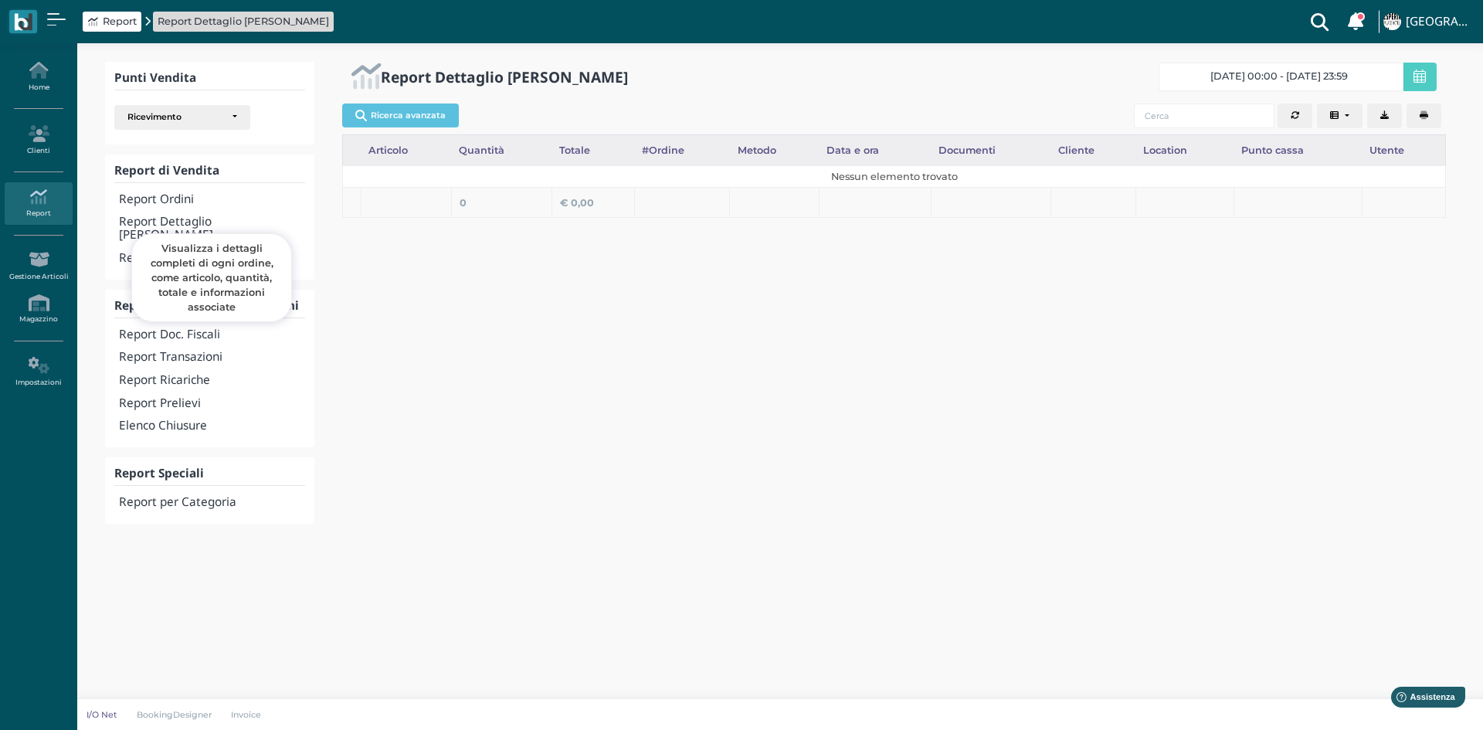
click at [151, 226] on h4 "Report Dettaglio [PERSON_NAME]" at bounding box center [212, 229] width 186 height 26
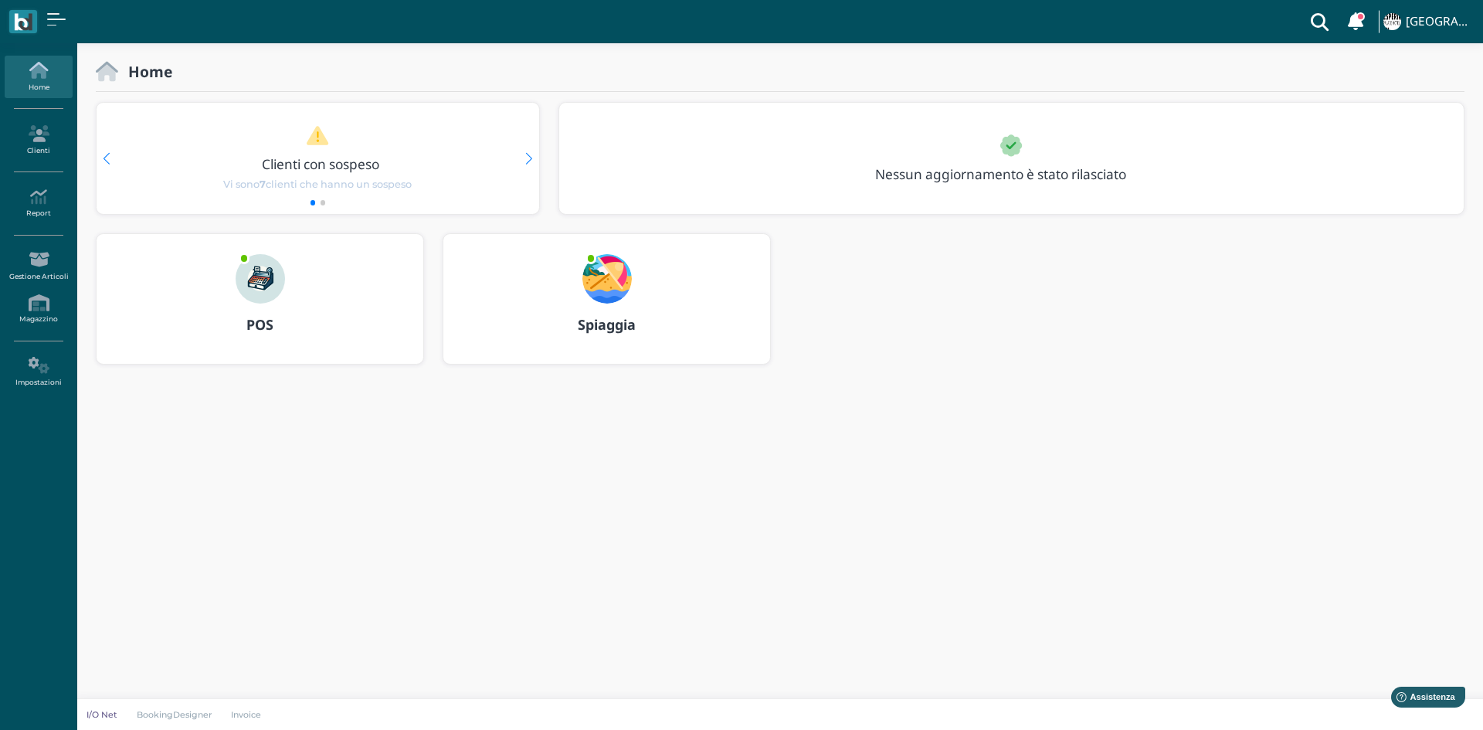
click at [253, 281] on img at bounding box center [260, 278] width 49 height 49
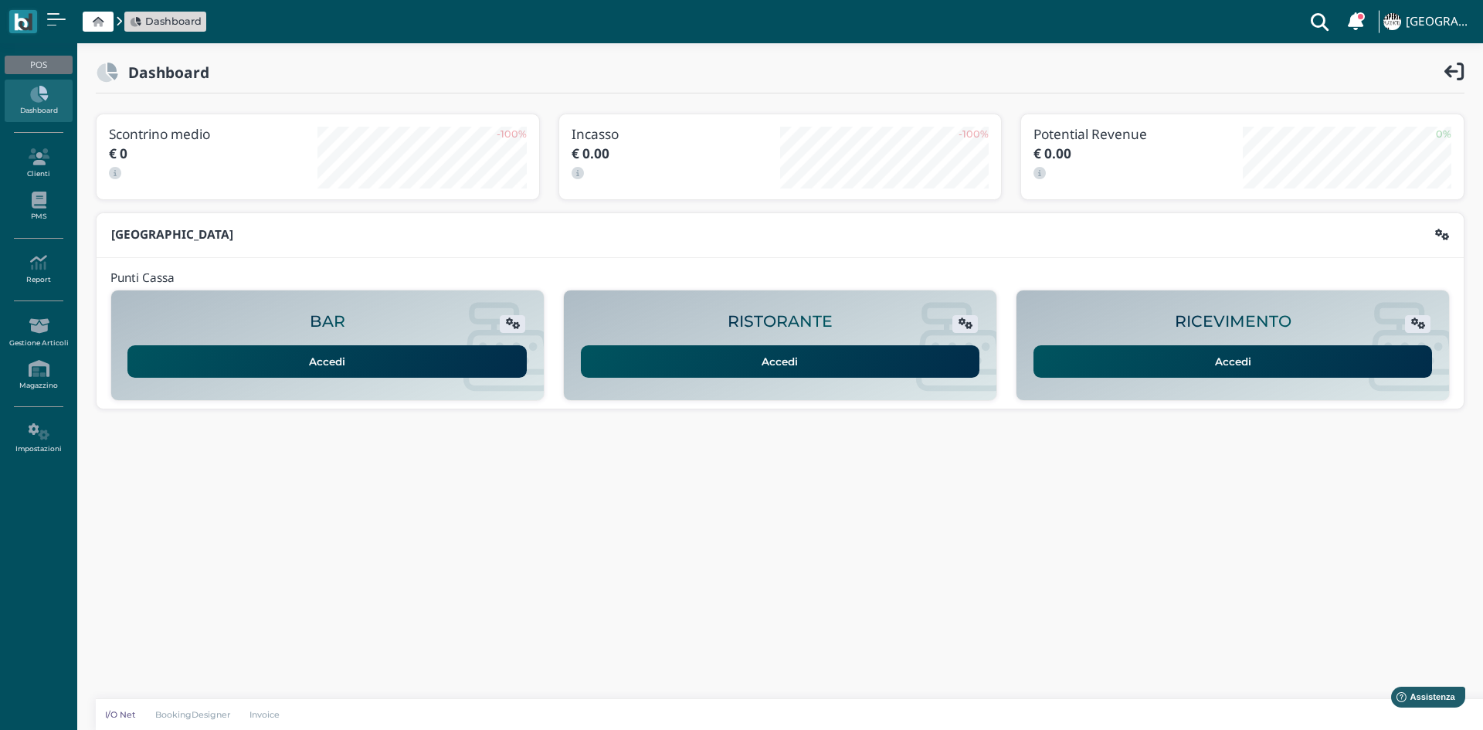
click at [1251, 357] on link "Accedi" at bounding box center [1233, 361] width 399 height 32
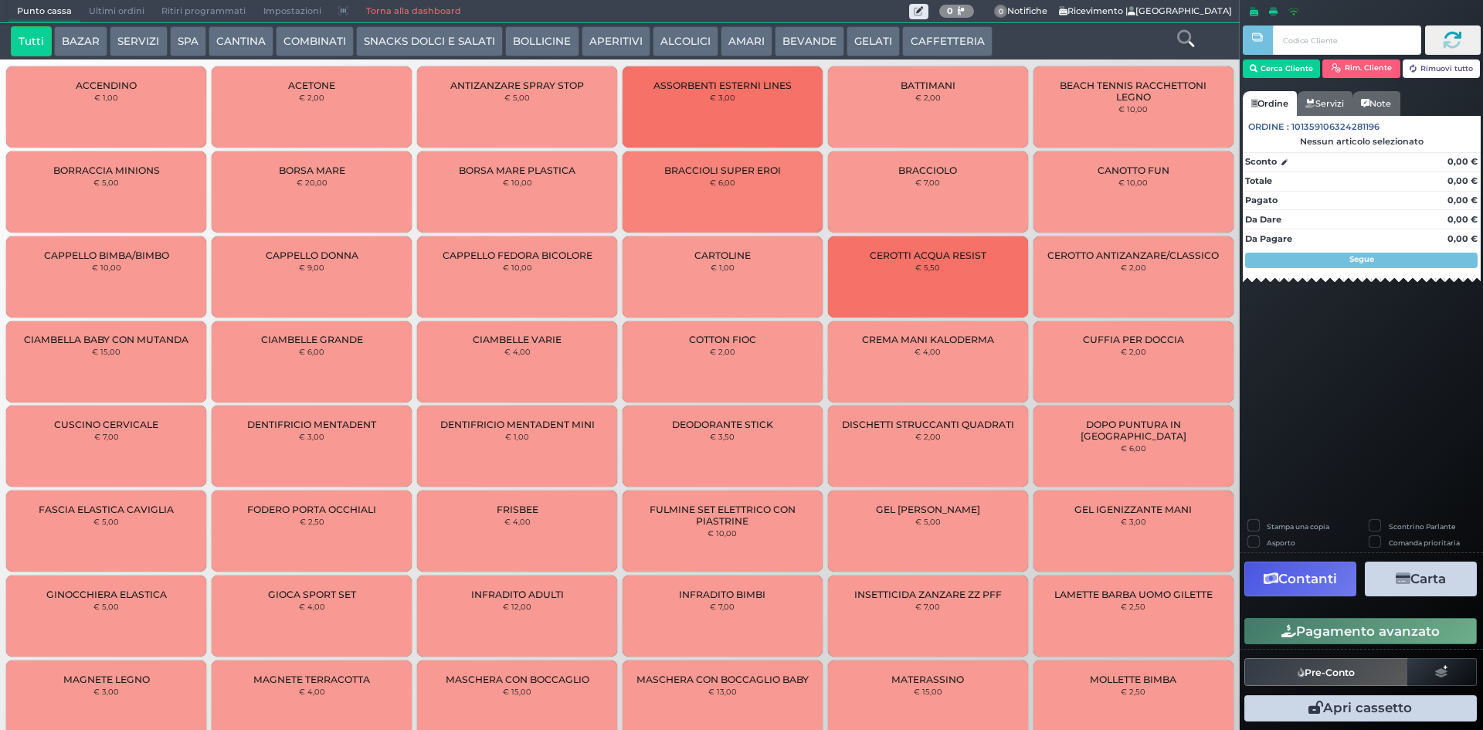
click at [144, 42] on button "SERVIZI" at bounding box center [138, 41] width 57 height 31
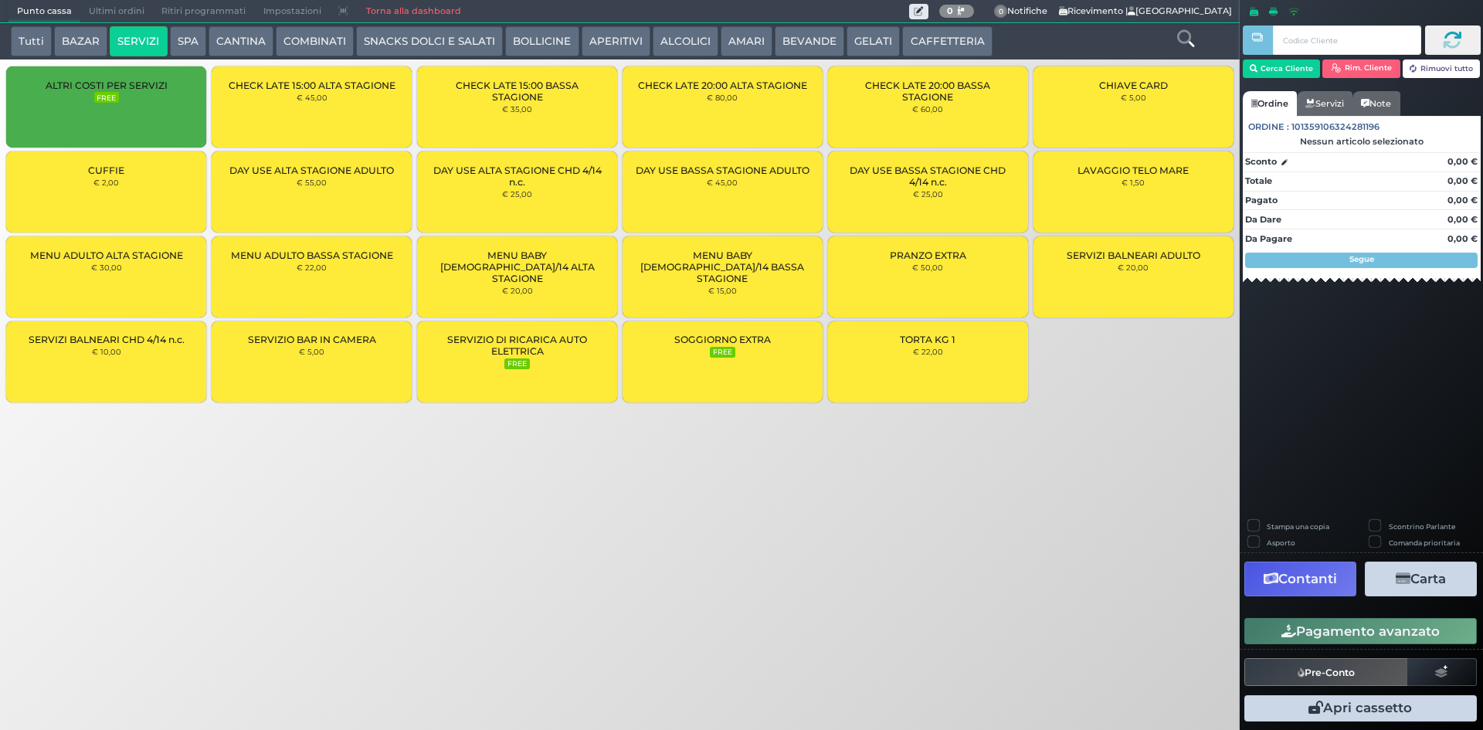
click at [121, 11] on span "Ultimi ordini" at bounding box center [116, 12] width 73 height 22
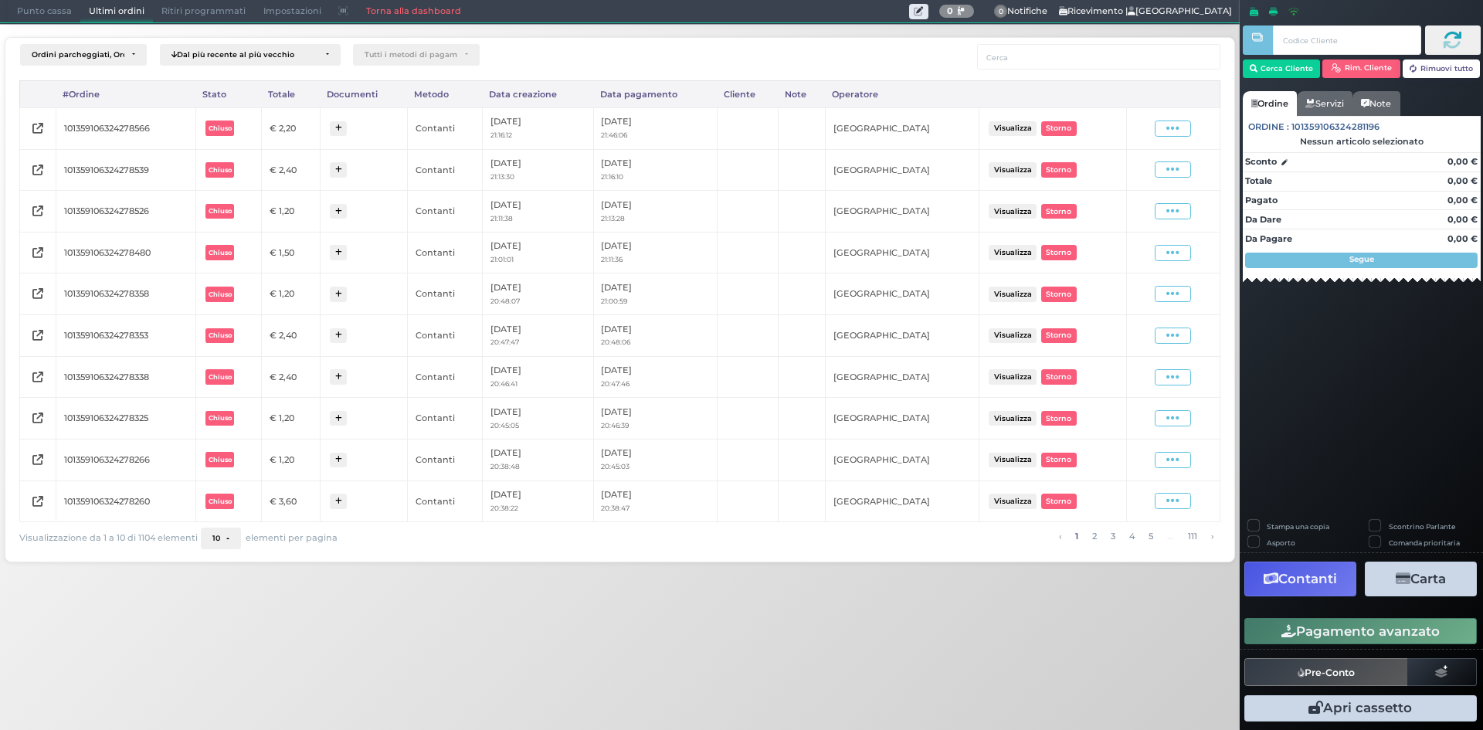
click at [47, 8] on span "Punto cassa" at bounding box center [44, 12] width 72 height 22
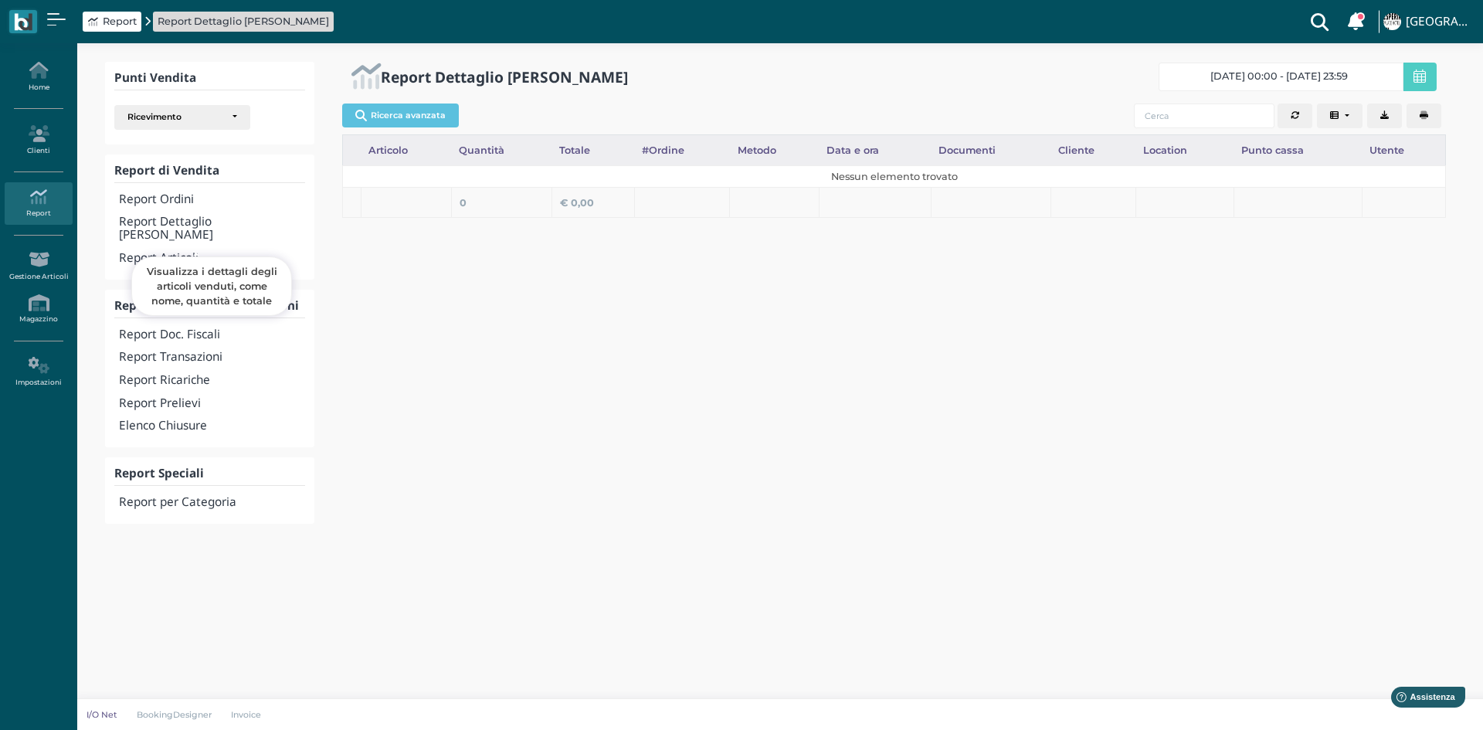
click at [172, 252] on h4 "Report Articoli" at bounding box center [212, 258] width 186 height 13
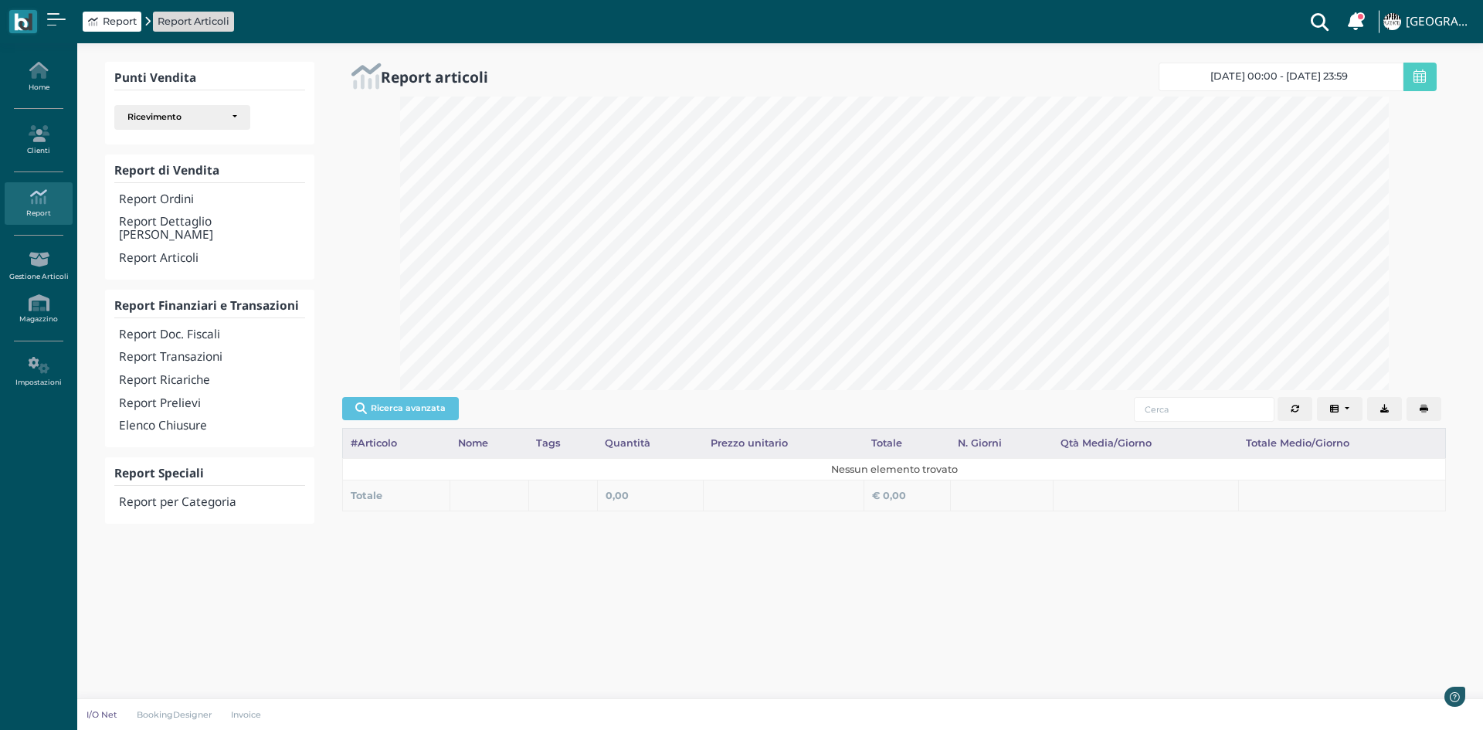
scroll to position [294, 1011]
click at [1424, 80] on icon at bounding box center [1420, 77] width 12 height 14
click at [1347, 406] on button "Columns" at bounding box center [1340, 409] width 46 height 25
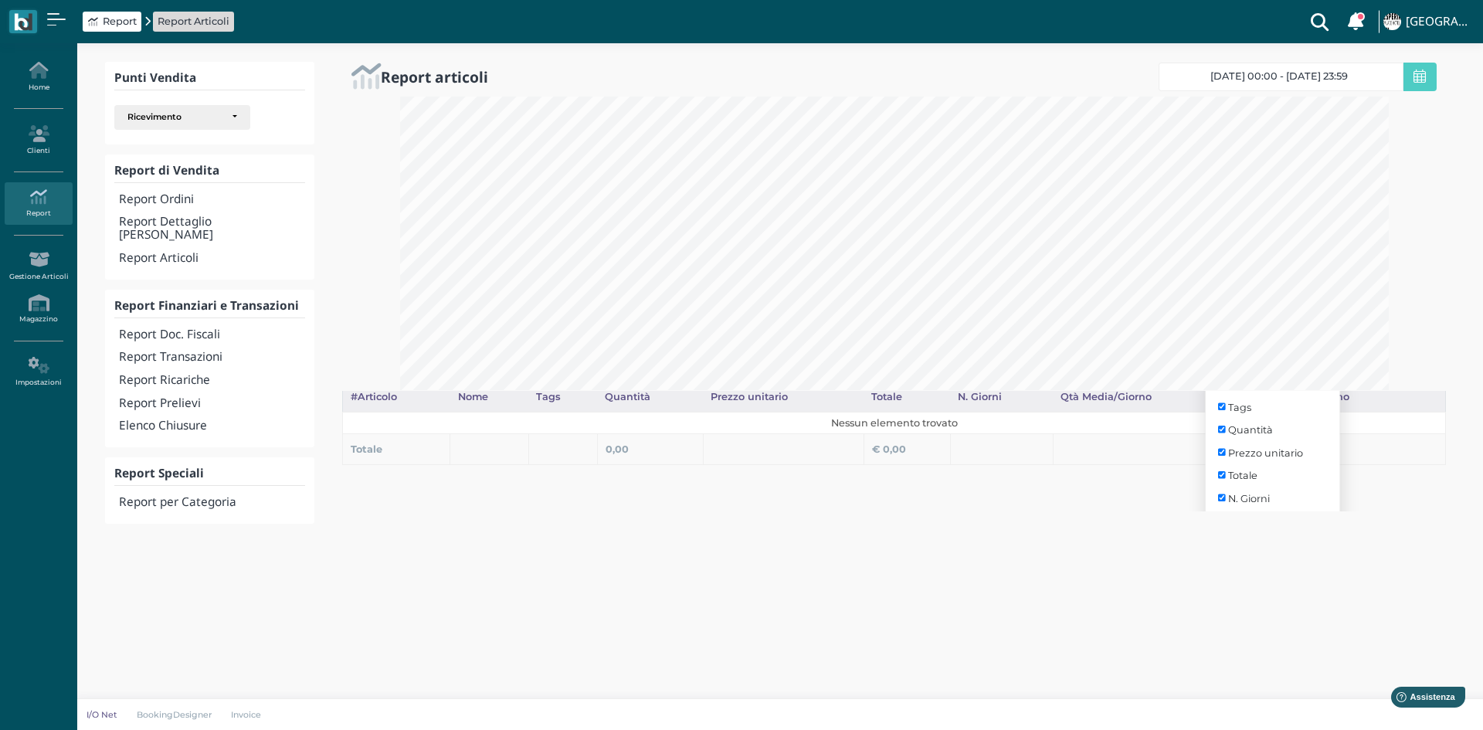
scroll to position [87, 0]
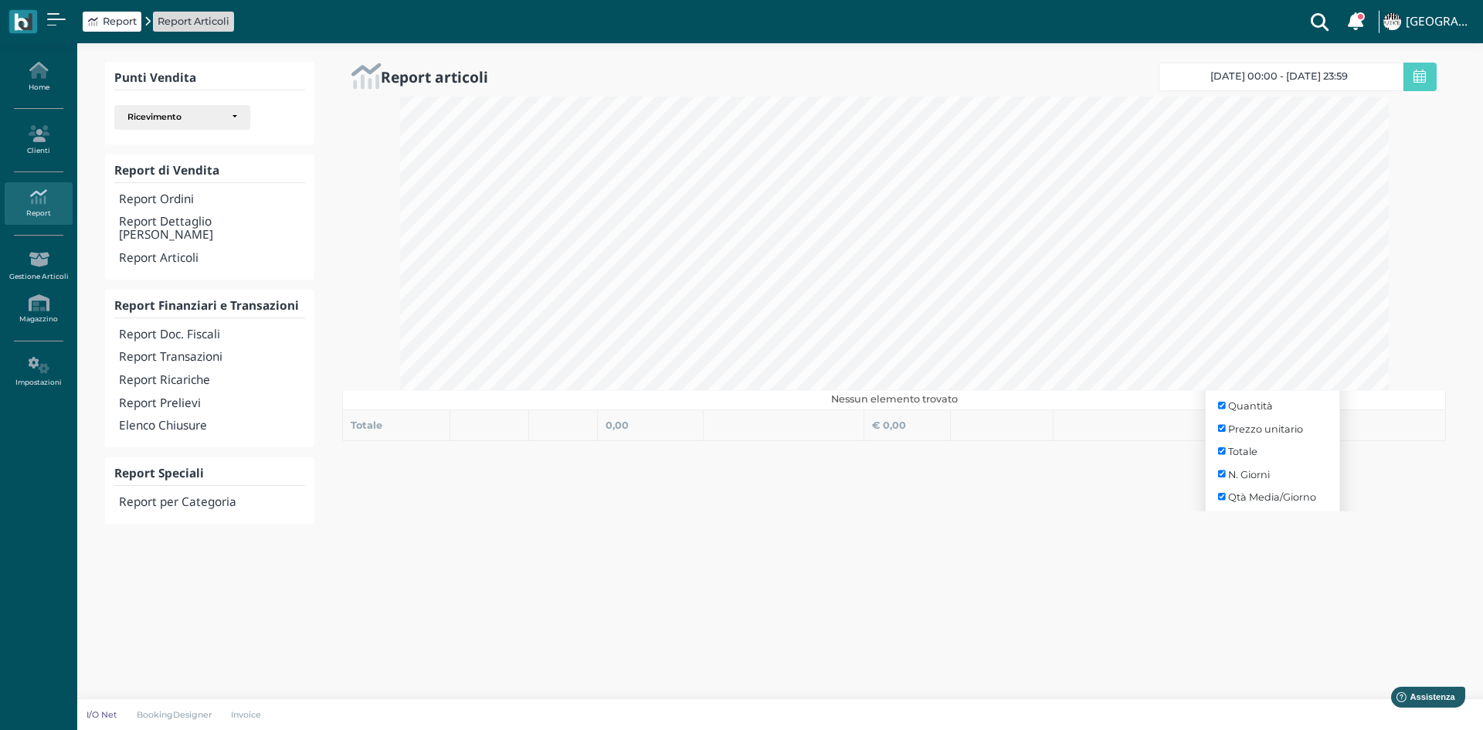
drag, startPoint x: 1263, startPoint y: 600, endPoint x: 1264, endPoint y: 589, distance: 10.8
click at [1263, 598] on body "Report Report Articoli Clienti con sospeso Vi sono 7 clienti che hanno un sospe…" at bounding box center [741, 365] width 1483 height 730
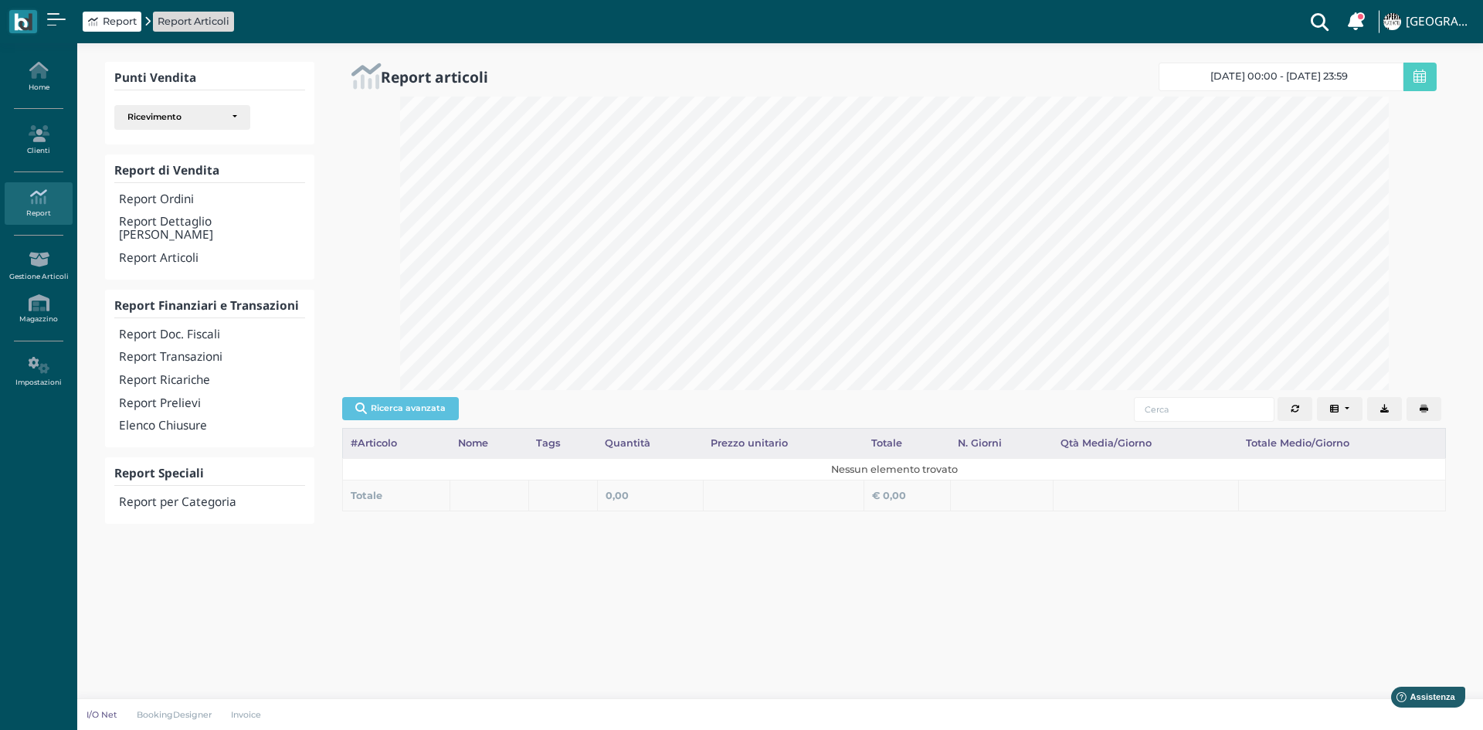
scroll to position [0, 0]
click at [1396, 411] on button "Export" at bounding box center [1385, 409] width 35 height 25
click at [225, 221] on h4 "Report Dettaglio [PERSON_NAME]" at bounding box center [212, 229] width 186 height 26
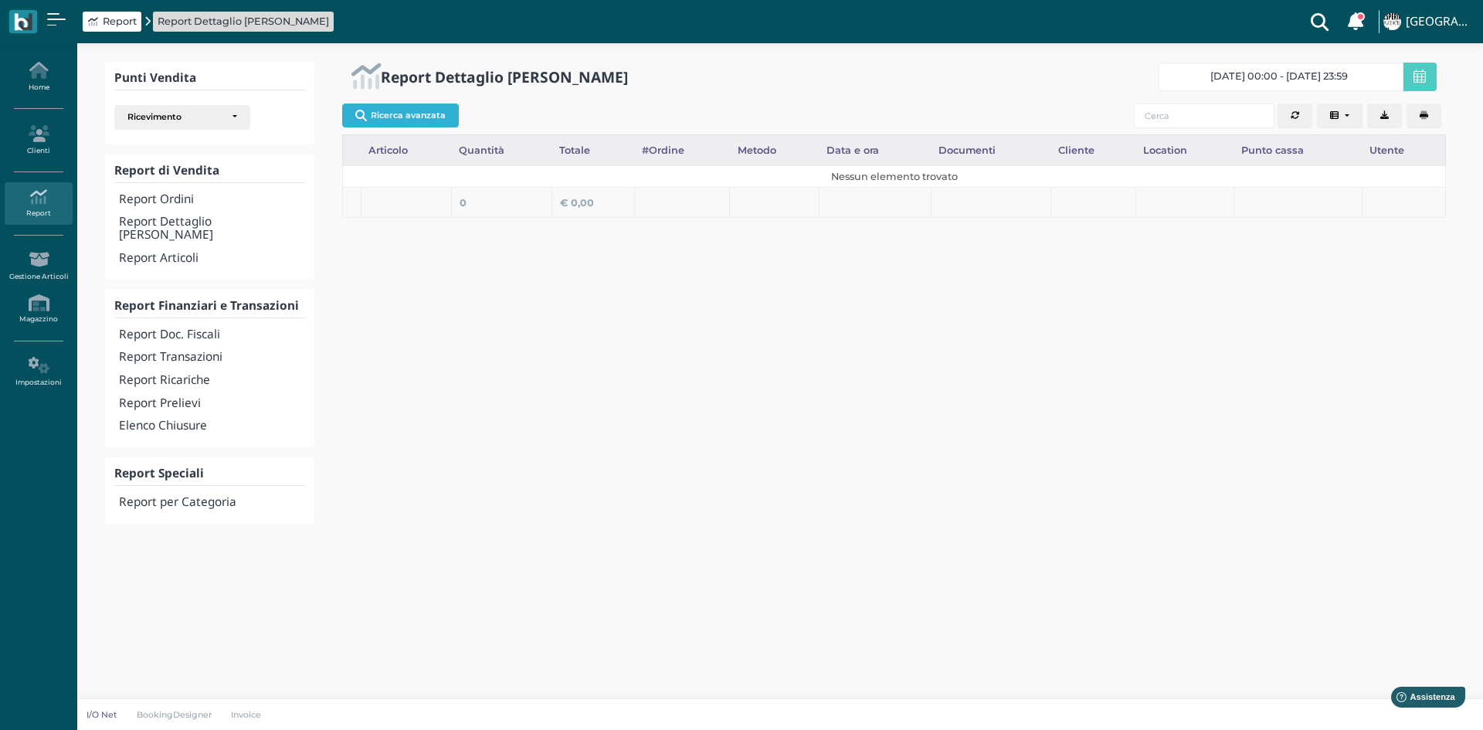
click at [440, 112] on button "Ricerca avanzata" at bounding box center [400, 115] width 117 height 23
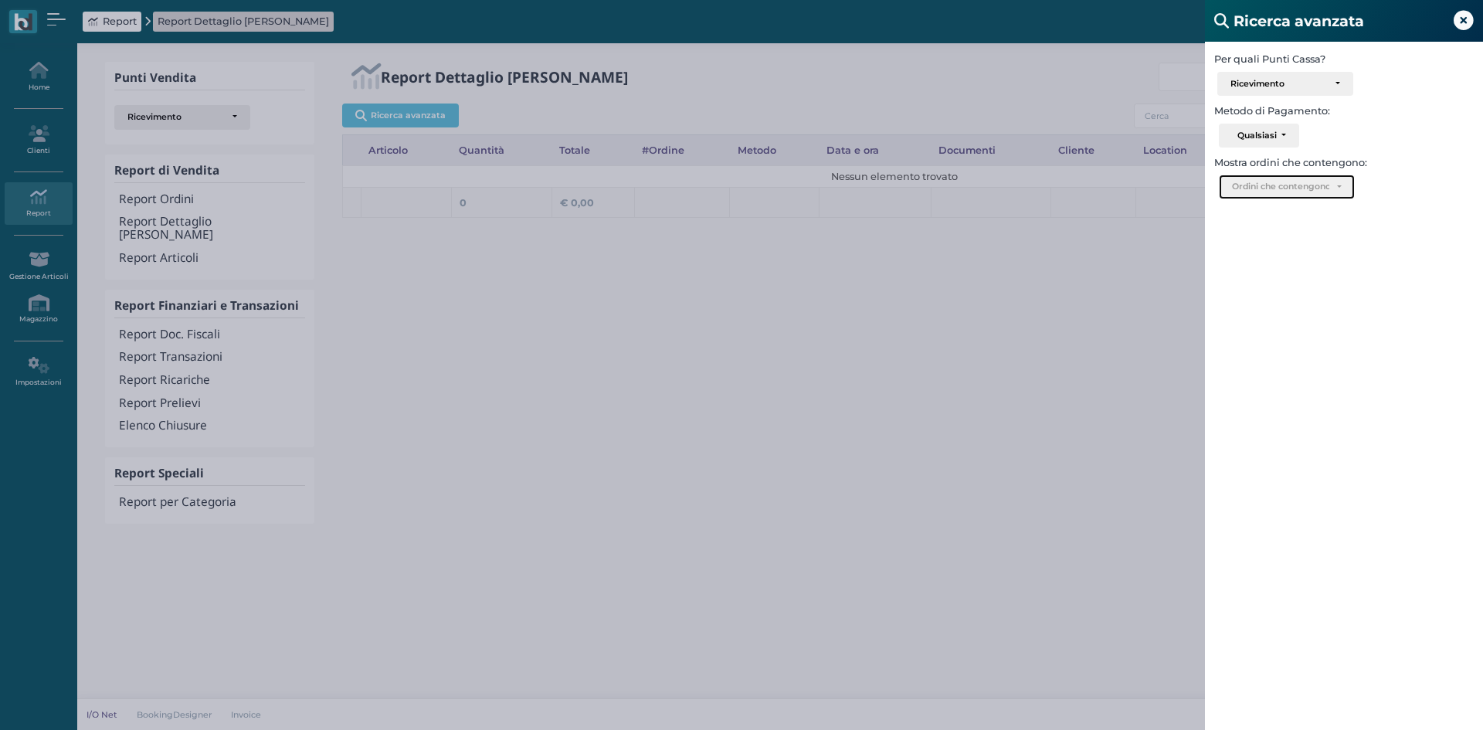
click at [1297, 195] on div "Ordini che contengono.." at bounding box center [1287, 186] width 134 height 23
click at [952, 430] on div "Ricerca avanzata Per quali Punti Cassa? Ricevimento Ristorante Bar Ricevimento …" at bounding box center [741, 365] width 1483 height 730
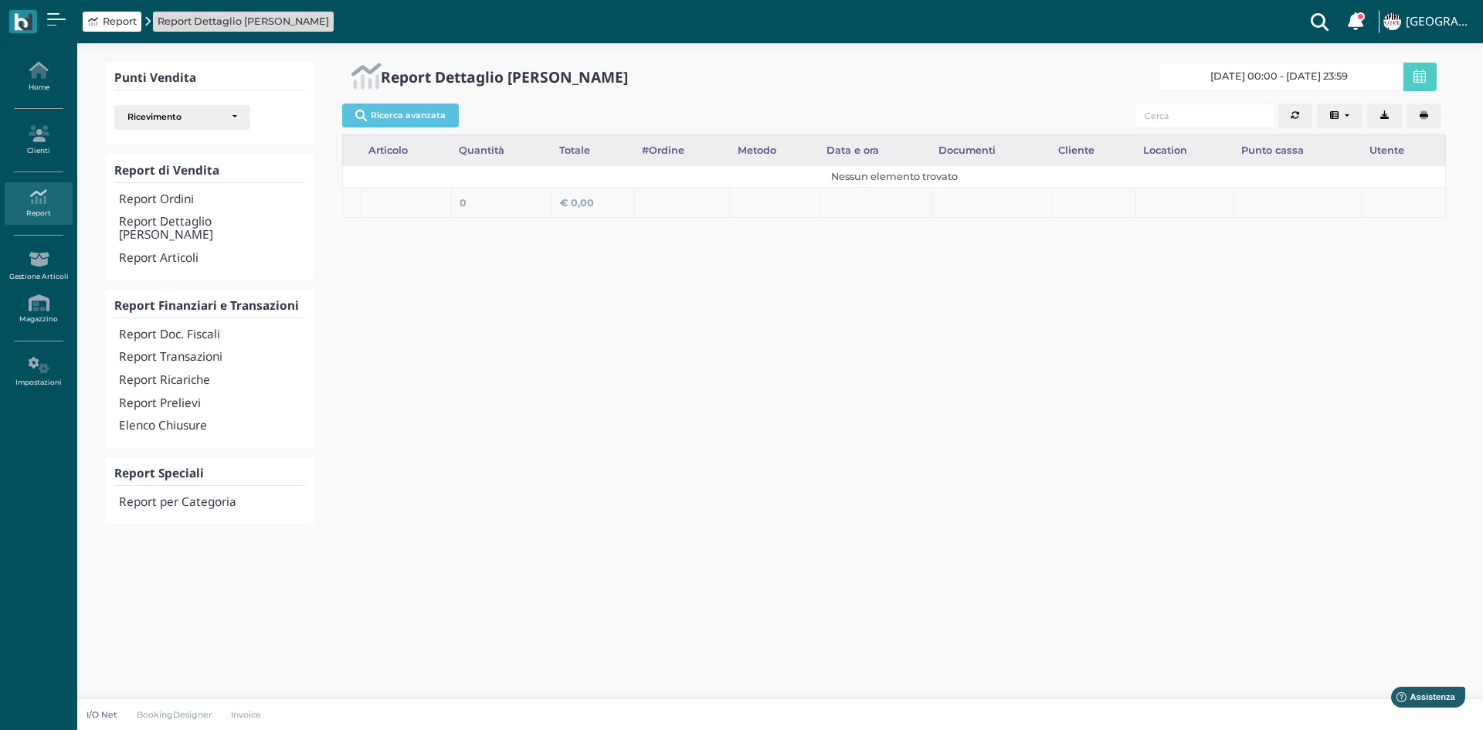
click at [1429, 76] on span at bounding box center [1420, 77] width 33 height 29
click at [1307, 77] on span "[DATE] 00:00 - [DATE] 23:59" at bounding box center [1280, 76] width 138 height 12
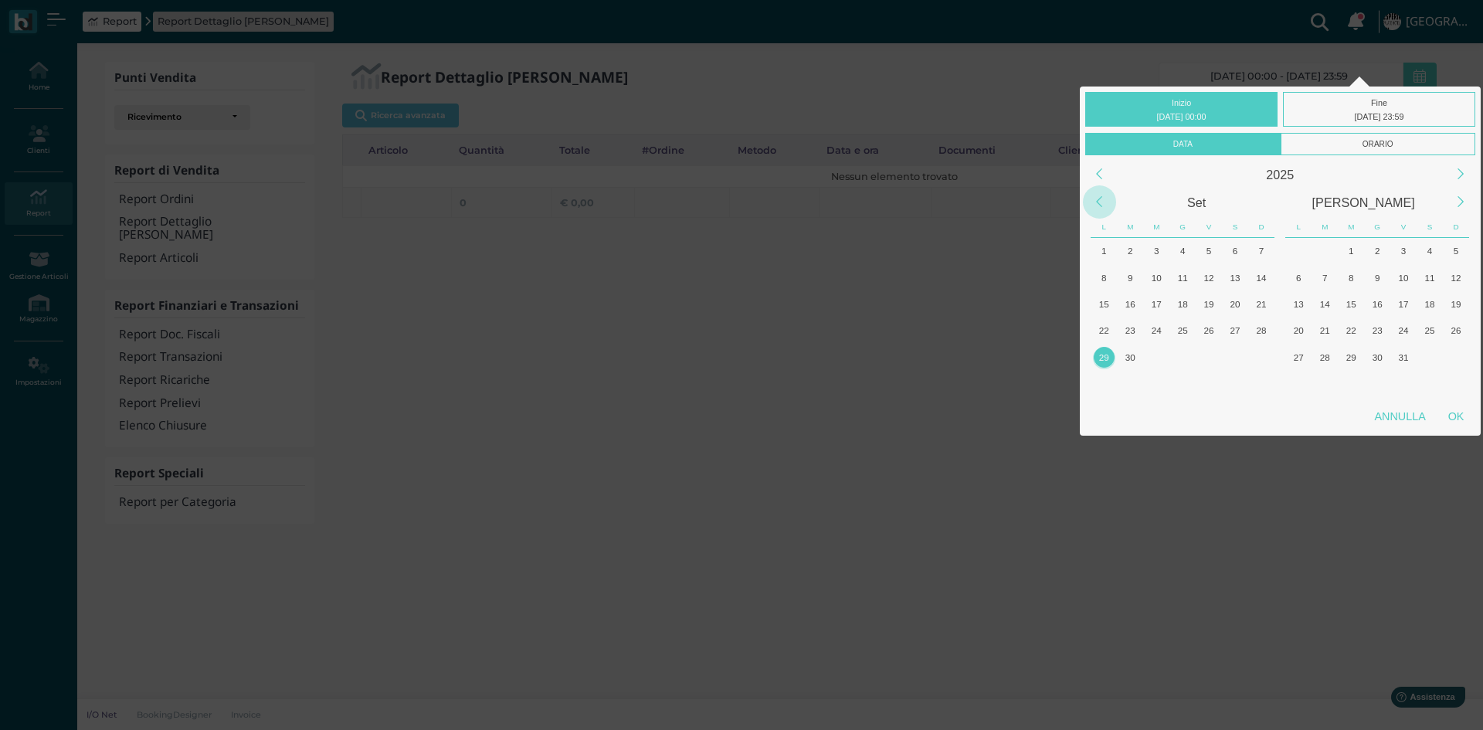
click at [1106, 207] on div "Previous Month" at bounding box center [1099, 201] width 33 height 33
click at [1186, 247] on div "1" at bounding box center [1183, 250] width 21 height 21
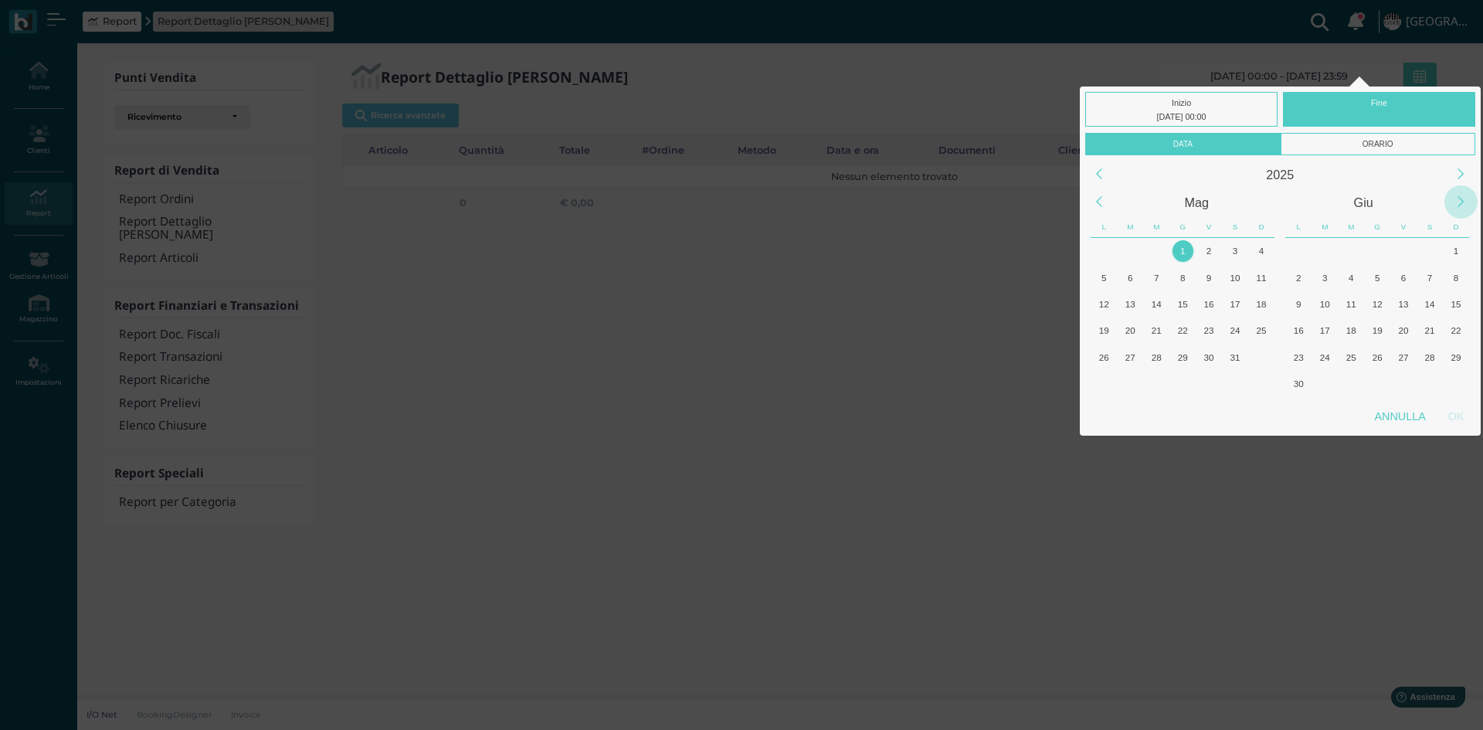
click at [1457, 202] on div "Next Month" at bounding box center [1461, 201] width 33 height 33
click at [1324, 356] on div "30" at bounding box center [1325, 357] width 21 height 21
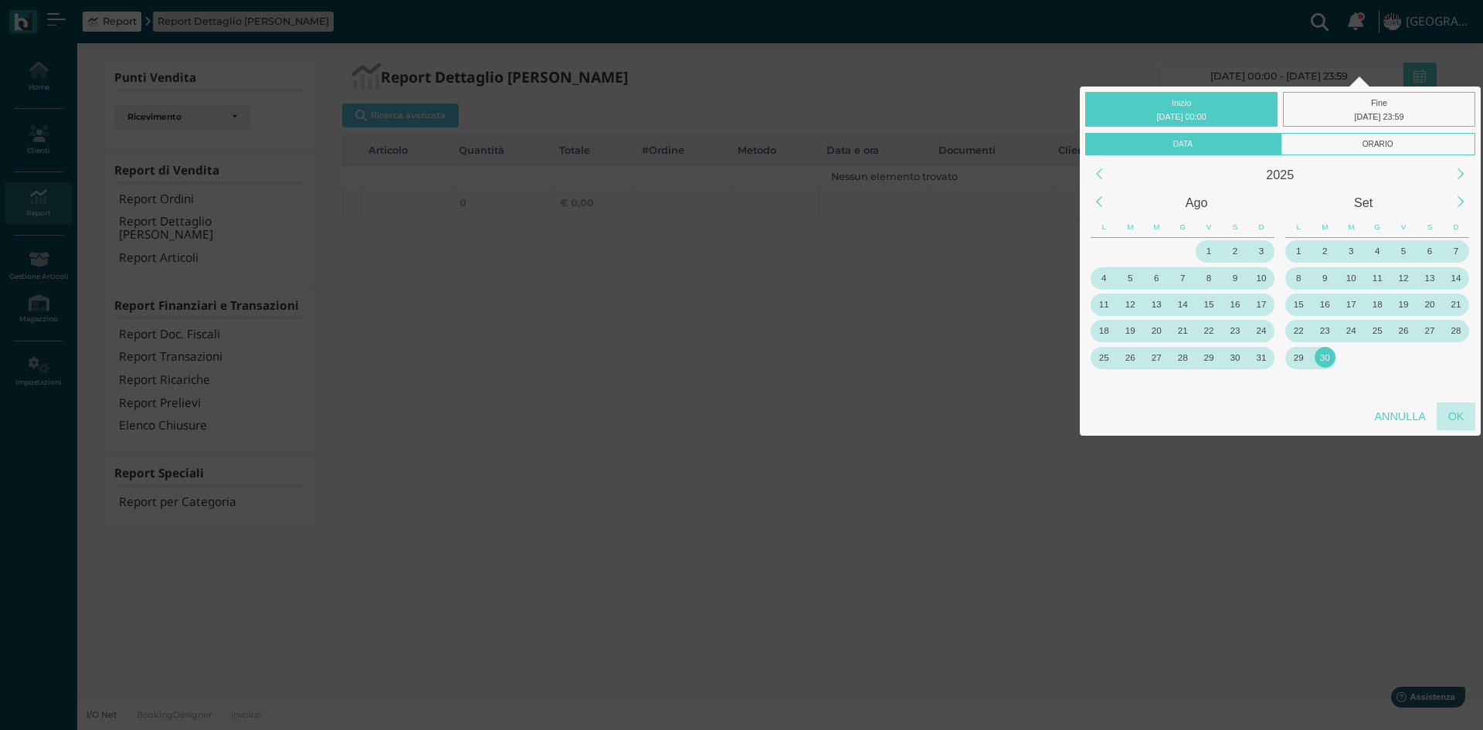
click at [1455, 416] on div "OK" at bounding box center [1456, 417] width 39 height 28
type input "[DATE] 00:00 - [DATE] 23:59"
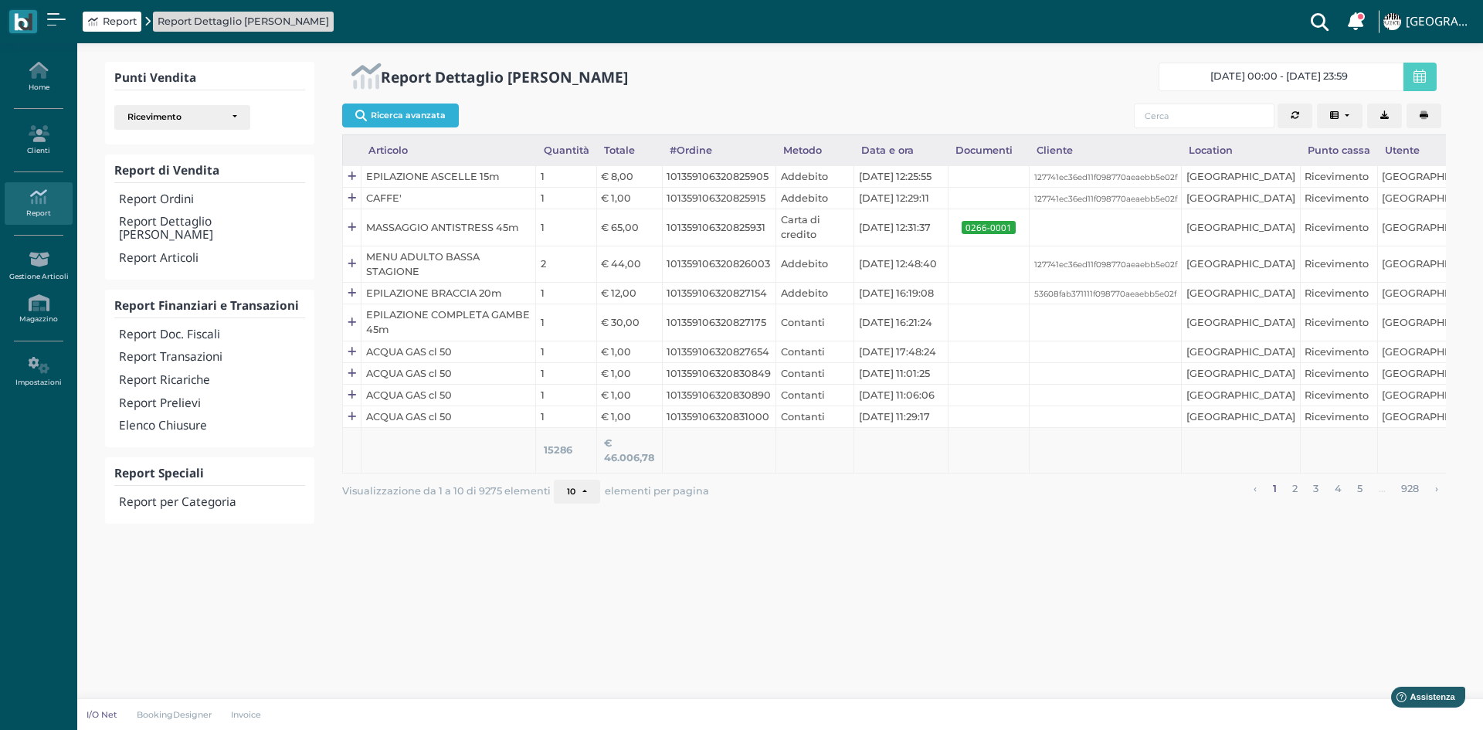
click at [415, 119] on button "Ricerca avanzata" at bounding box center [400, 115] width 117 height 23
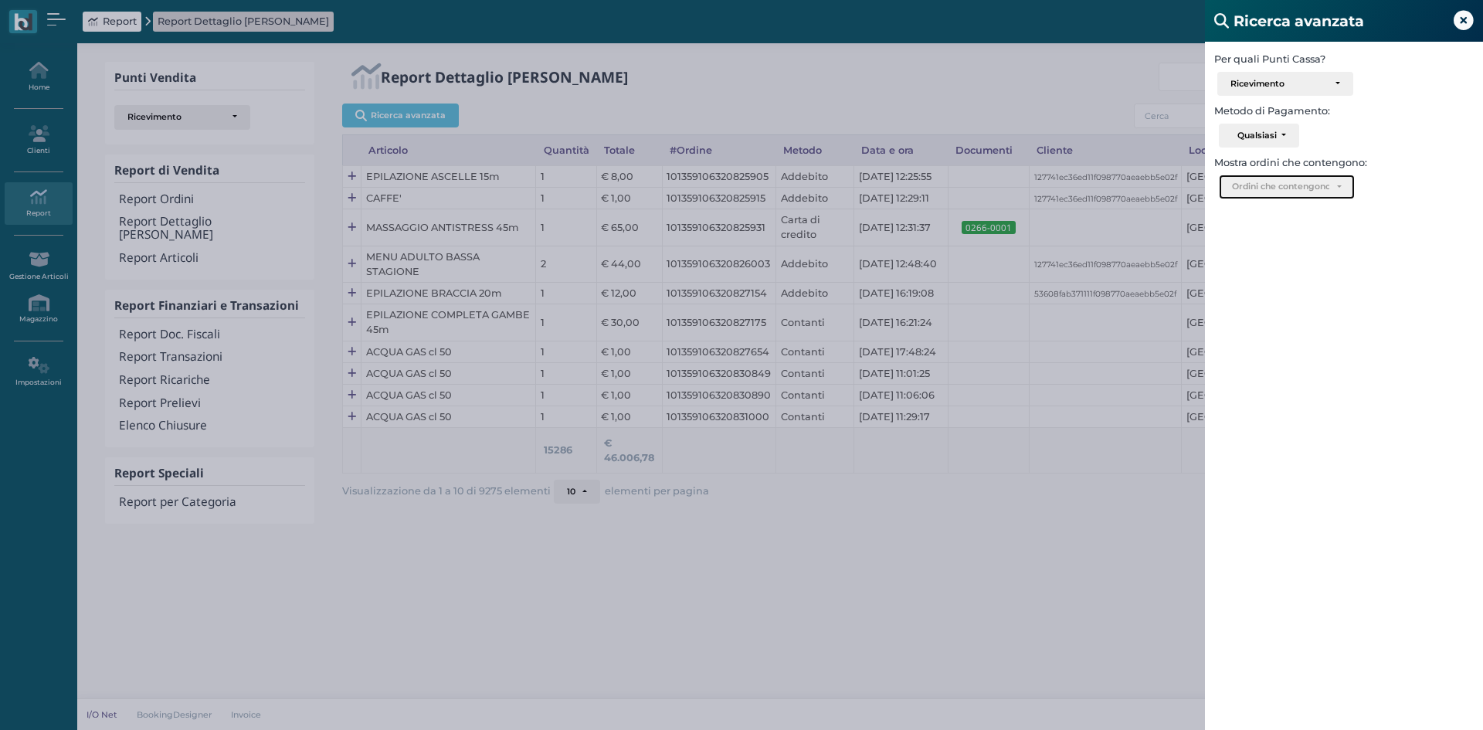
click at [1324, 179] on div "Ordini che contengono.." at bounding box center [1287, 186] width 134 height 23
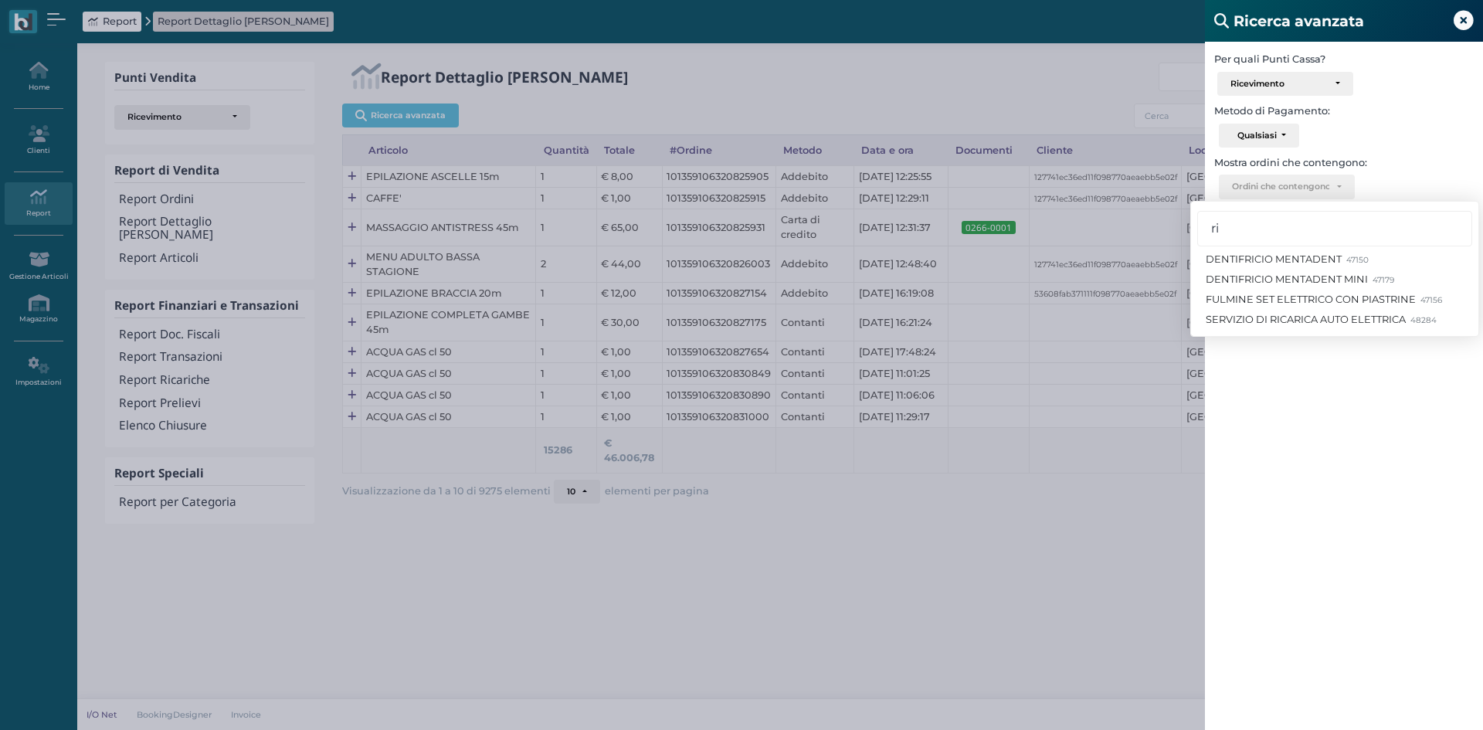
type input "r"
type input "serv"
select select "337"
type input "servizio"
select select "337"
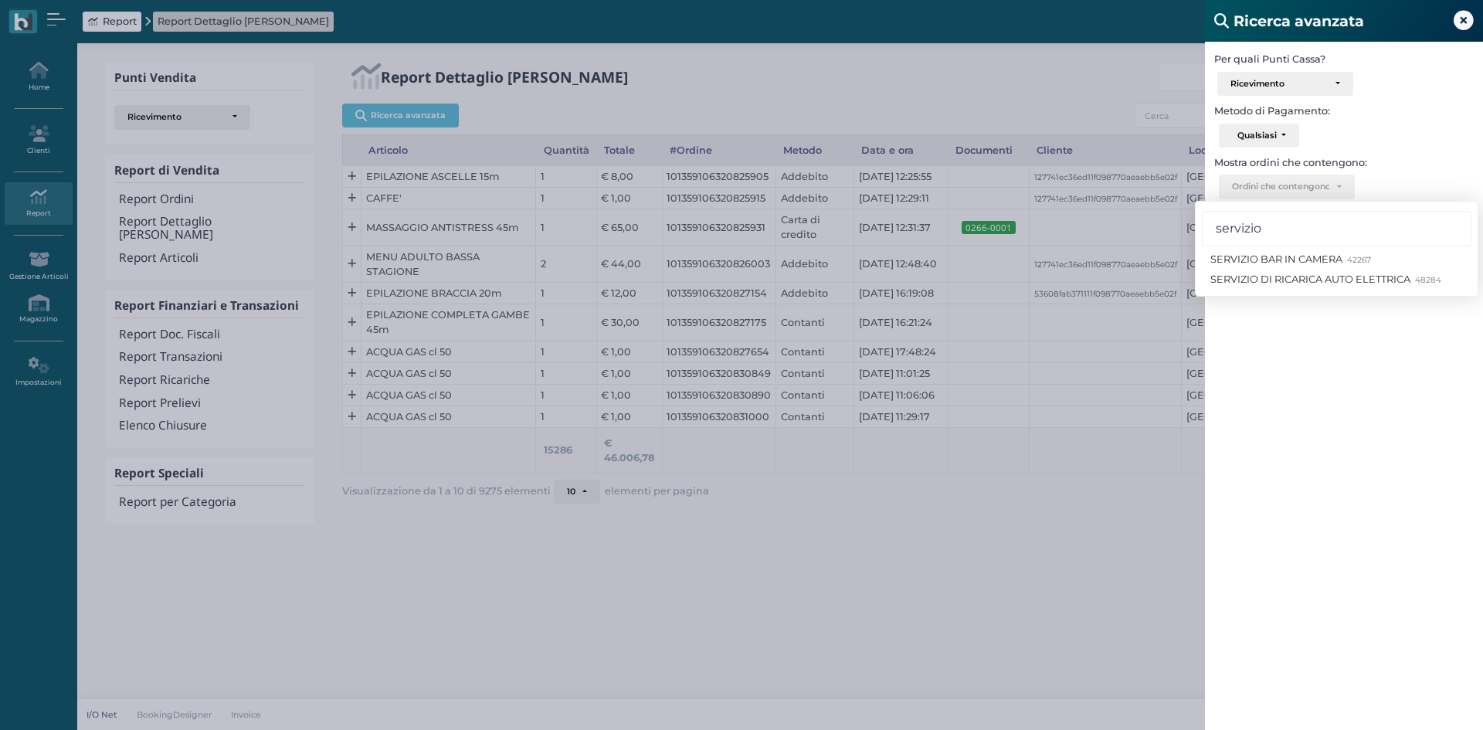
click at [1391, 376] on div "Per quali Punti Cassa? Ricevimento Ristorante Bar Ricevimento Select All Desele…" at bounding box center [1344, 407] width 278 height 730
click at [1317, 175] on div "Ordini che contengono.." at bounding box center [1287, 186] width 134 height 23
click at [1341, 279] on span "SERVIZIO DI RICARICA AUTO ELETTRICA 48284" at bounding box center [1326, 279] width 230 height 15
select select "48284"
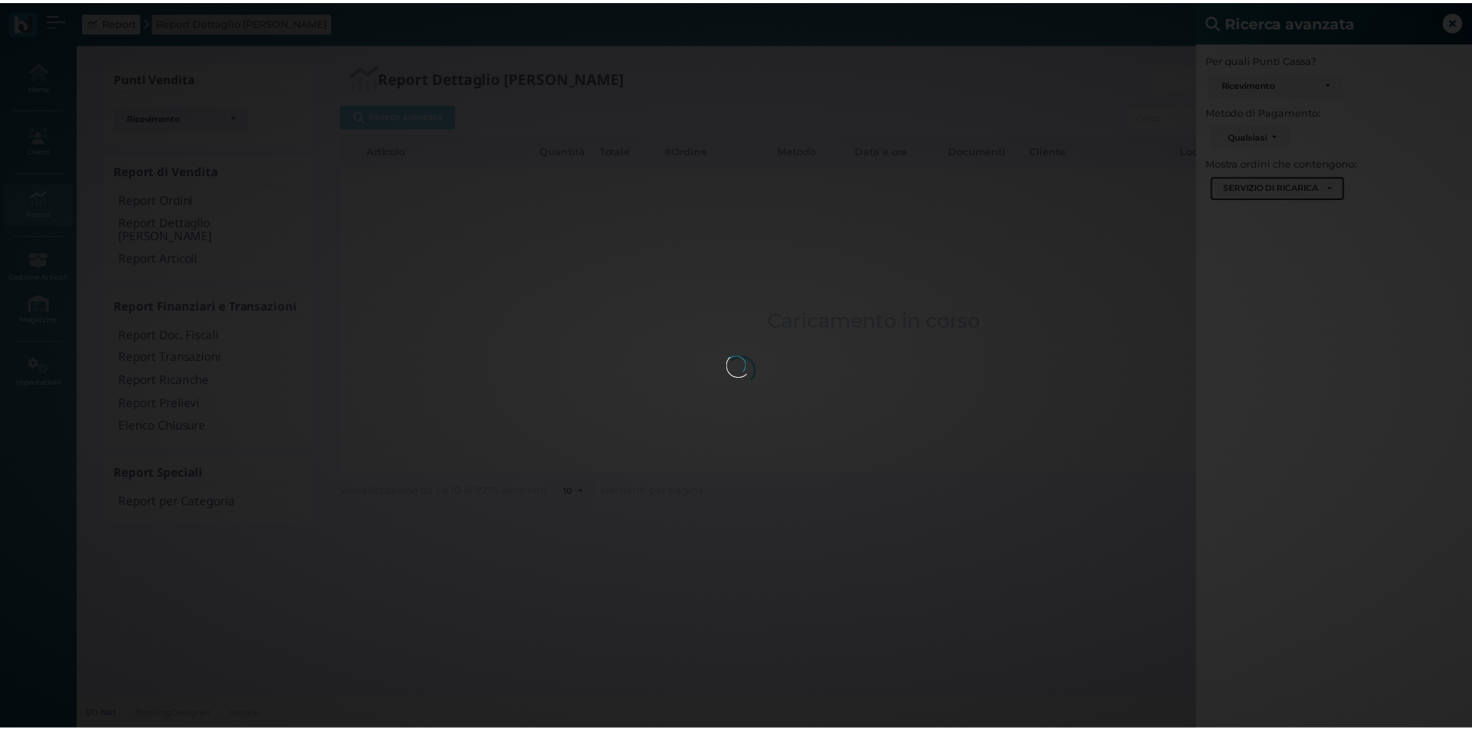
scroll to position [9, 0]
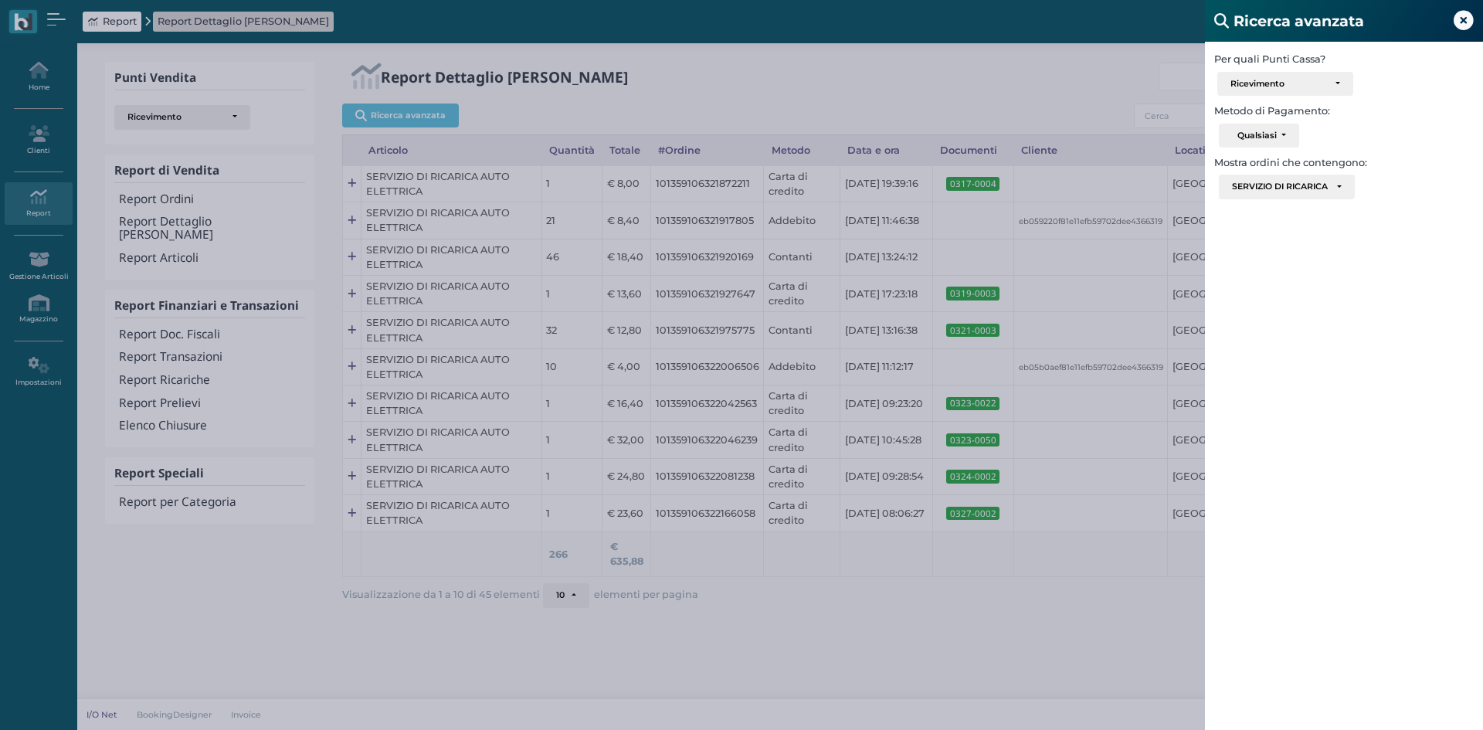
click at [1462, 29] on icon at bounding box center [1464, 21] width 20 height 20
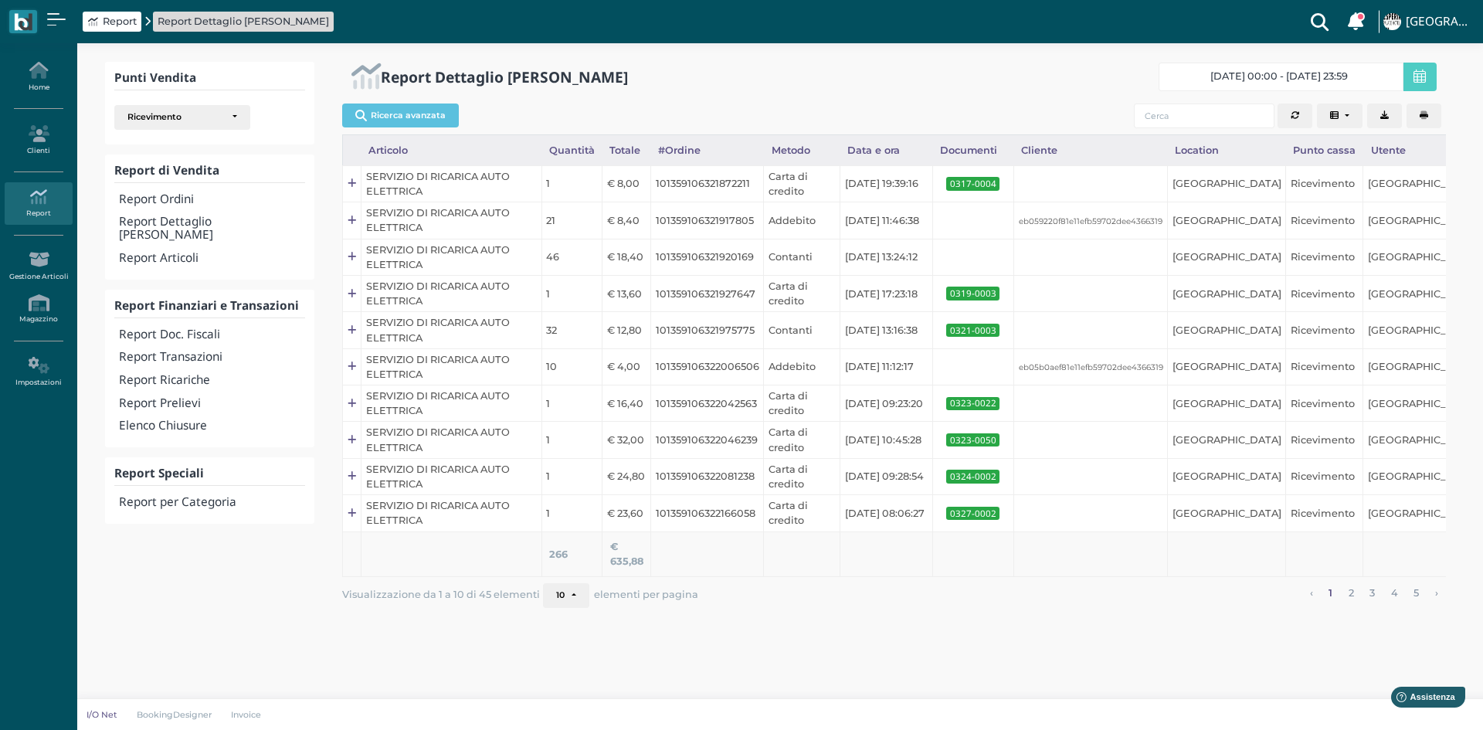
click at [576, 597] on button "10" at bounding box center [566, 595] width 46 height 25
click at [560, 571] on link "50" at bounding box center [592, 568] width 97 height 20
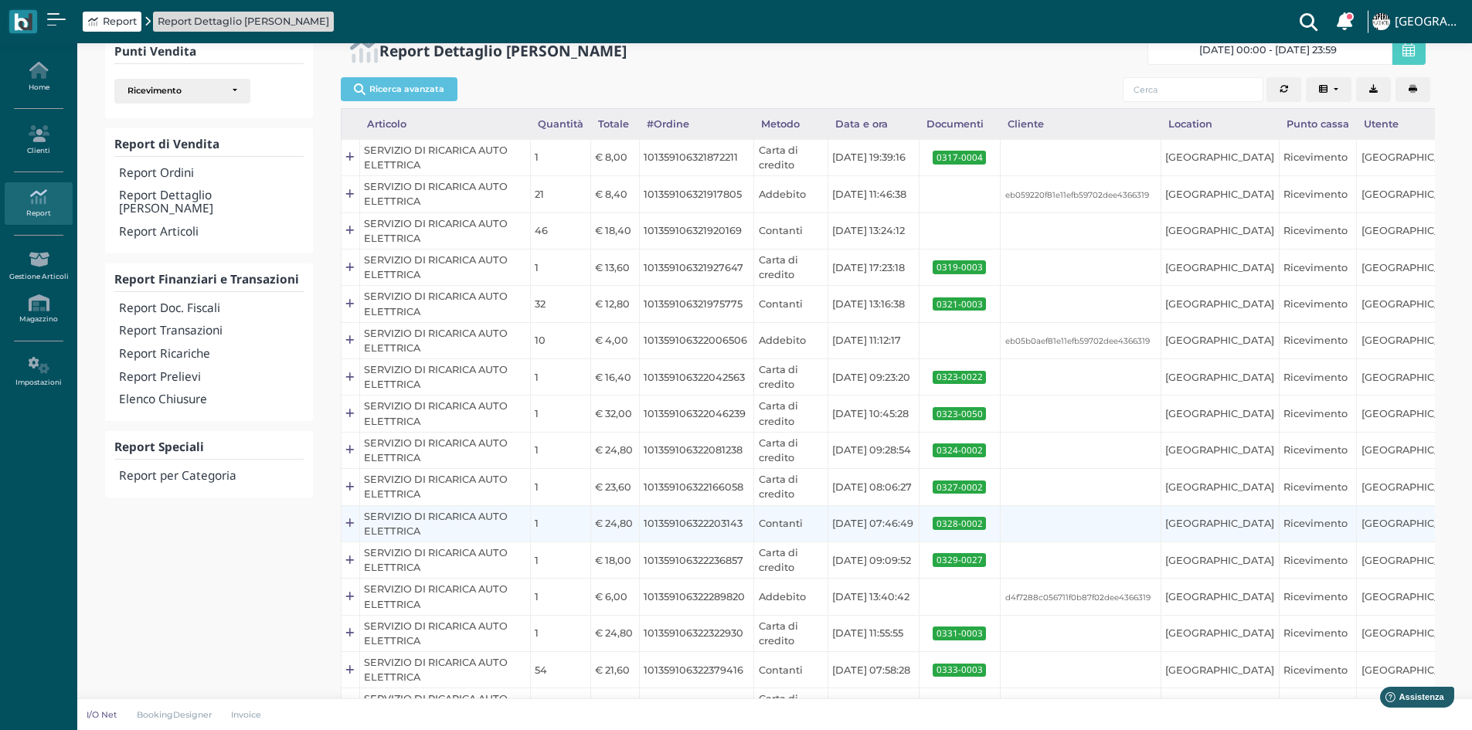
scroll to position [0, 0]
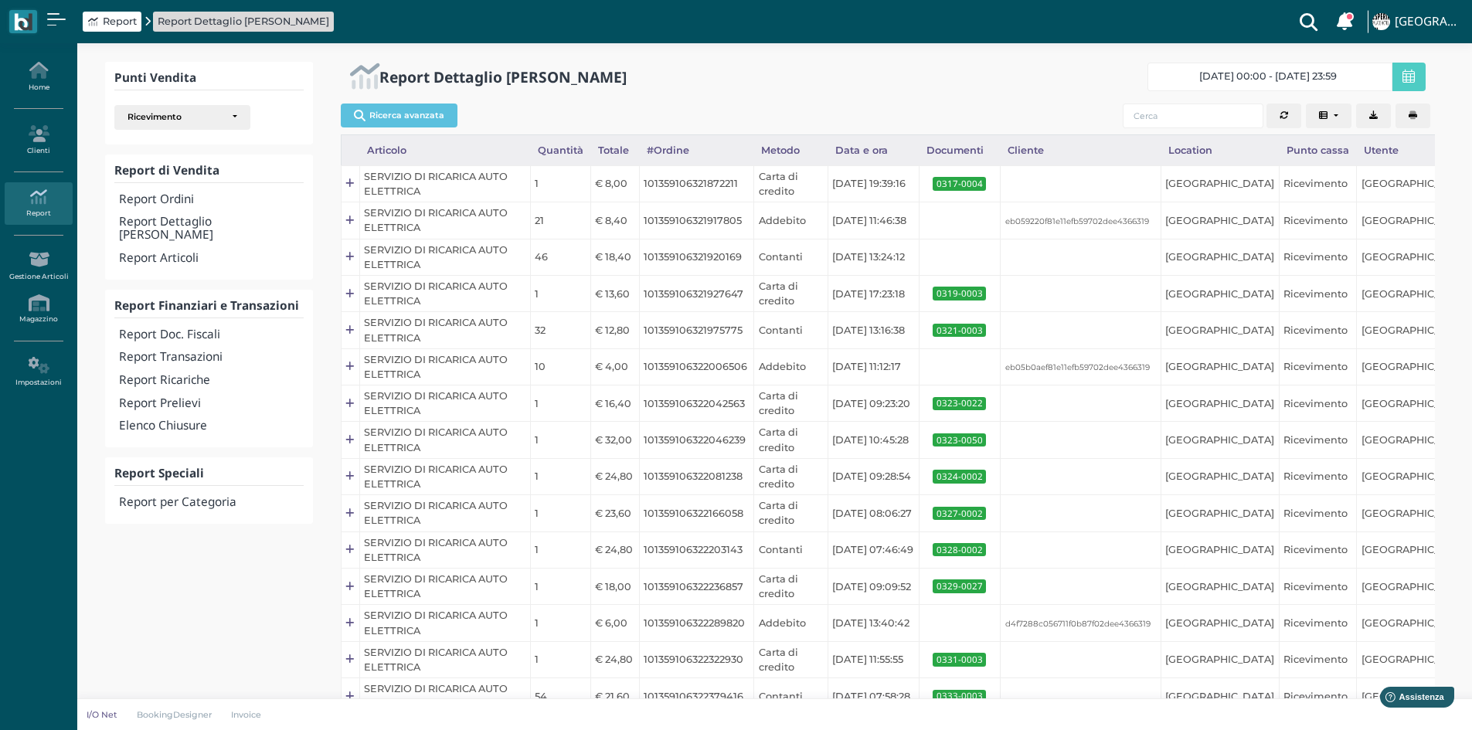
click at [1411, 124] on button "button" at bounding box center [1412, 116] width 35 height 25
